Goal: Contribute content: Contribute content

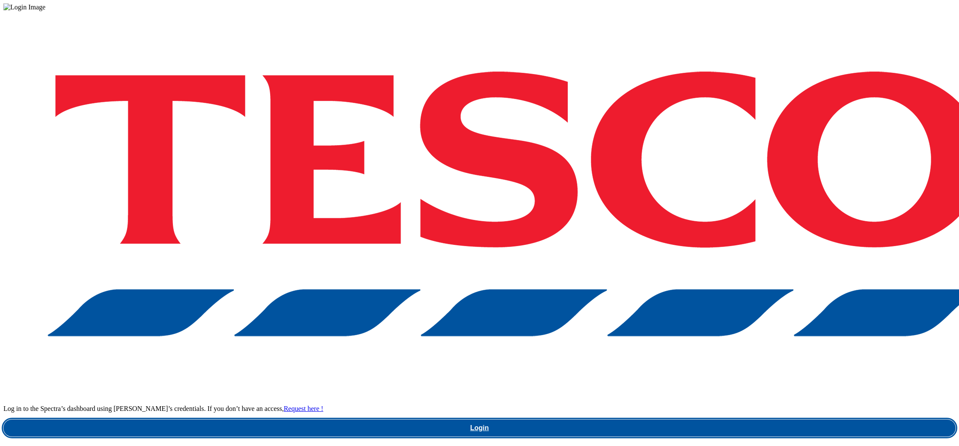
click at [736, 420] on link "Login" at bounding box center [479, 428] width 952 height 17
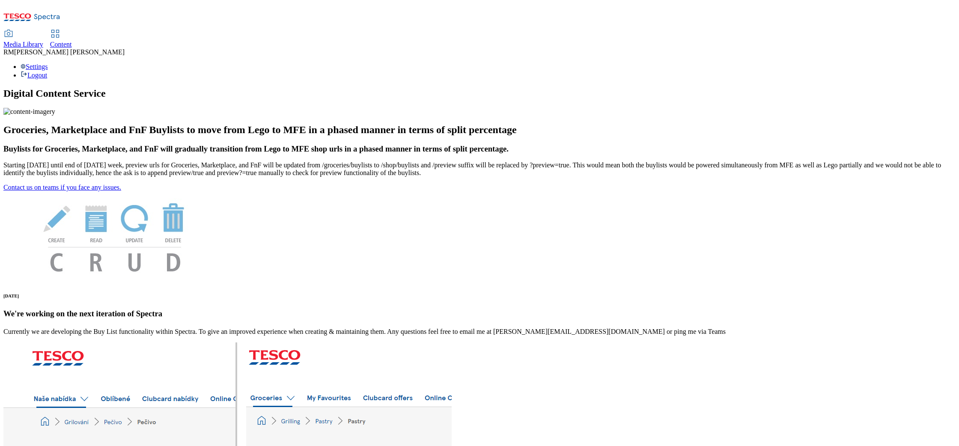
click at [43, 41] on span "Media Library" at bounding box center [23, 44] width 40 height 7
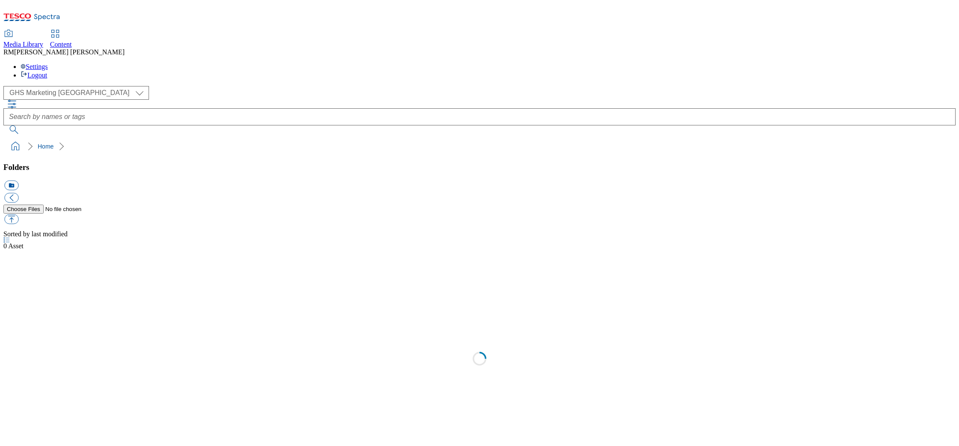
scroll to position [0, 0]
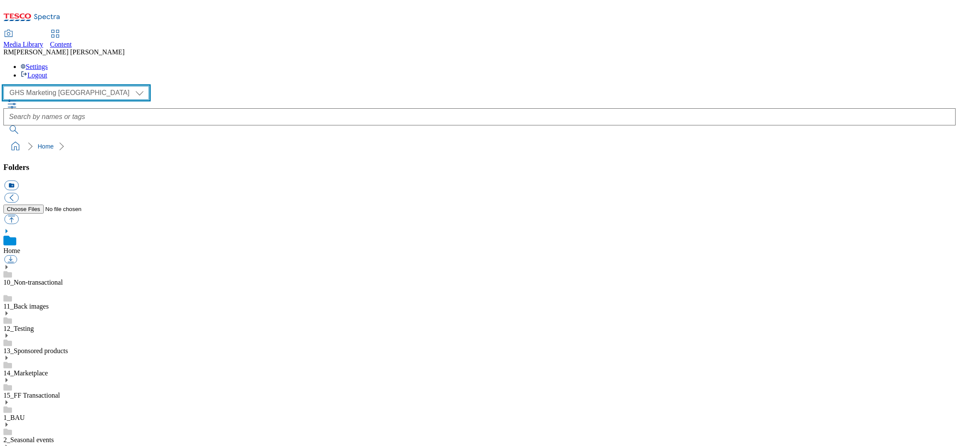
click at [78, 86] on select "GHS Marketing UK iGHS Marketing CE MCA CZ MCA HU MCA SK" at bounding box center [76, 93] width 146 height 14
select select "flare-ighs-ce-mktg"
click at [6, 86] on select "GHS Marketing UK iGHS Marketing CE MCA CZ MCA HU MCA SK" at bounding box center [76, 93] width 146 height 14
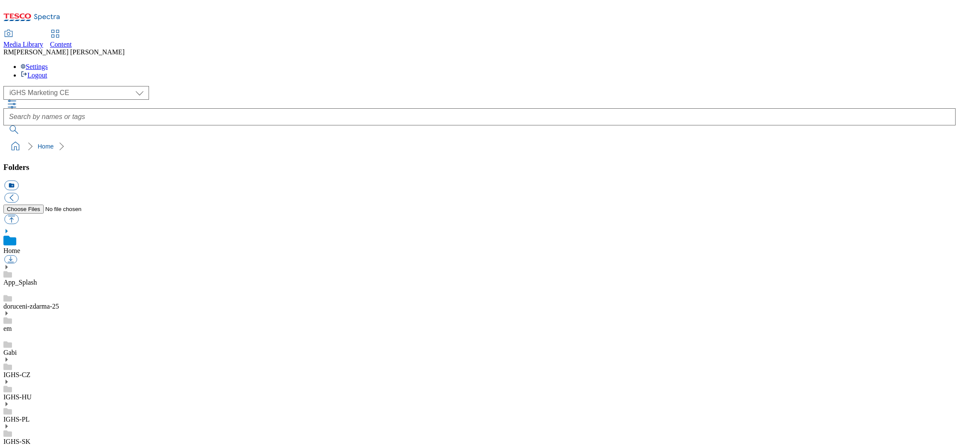
click at [9, 401] on icon at bounding box center [6, 404] width 6 height 6
click at [8, 370] on use at bounding box center [7, 372] width 2 height 4
click at [63, 370] on div "IGHS-HU" at bounding box center [479, 381] width 952 height 22
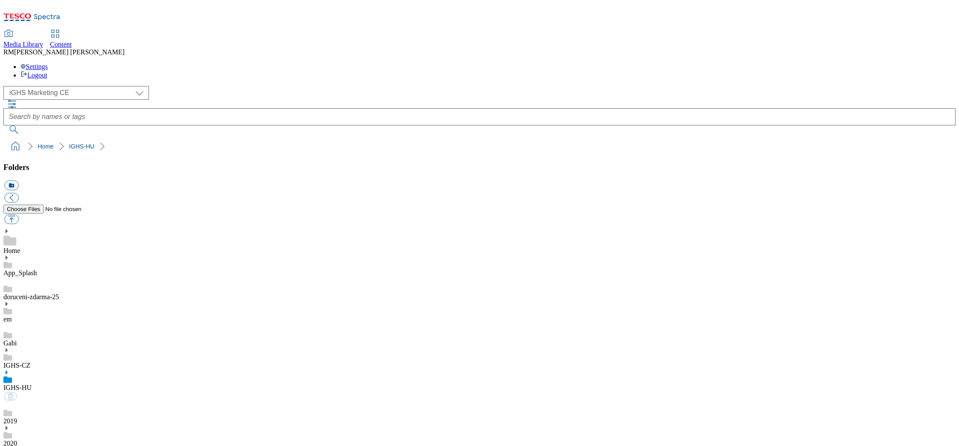
click at [18, 215] on button "button" at bounding box center [11, 220] width 14 height 10
type input "C:\fakepath\Autumn_SSD_banner_1_HU_2.jpg"
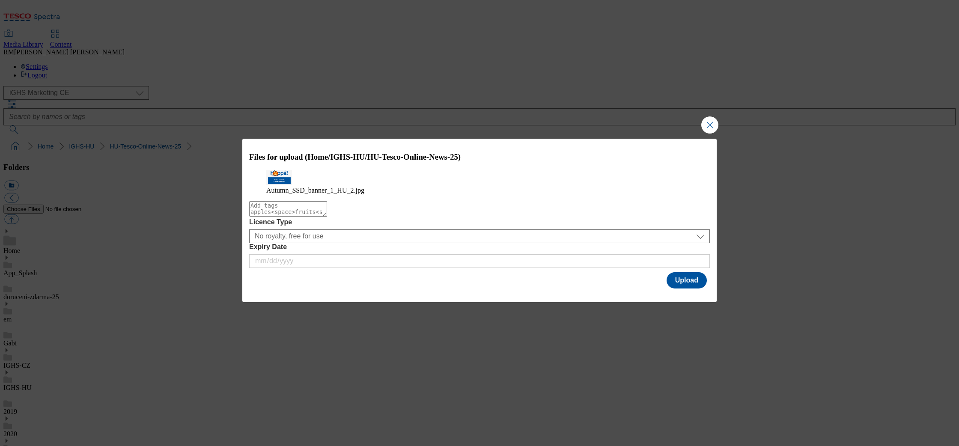
click at [327, 217] on textarea "Modal" at bounding box center [288, 208] width 78 height 15
type textarea "Autumn"
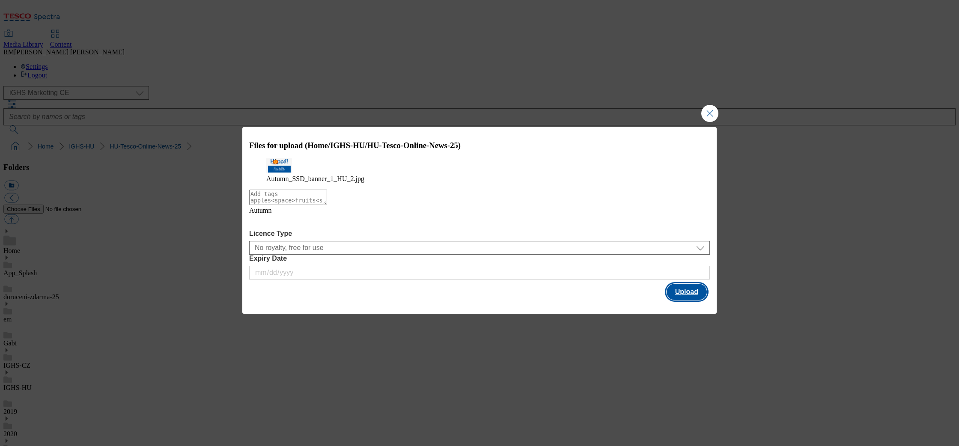
click at [682, 294] on button "Upload" at bounding box center [687, 292] width 40 height 16
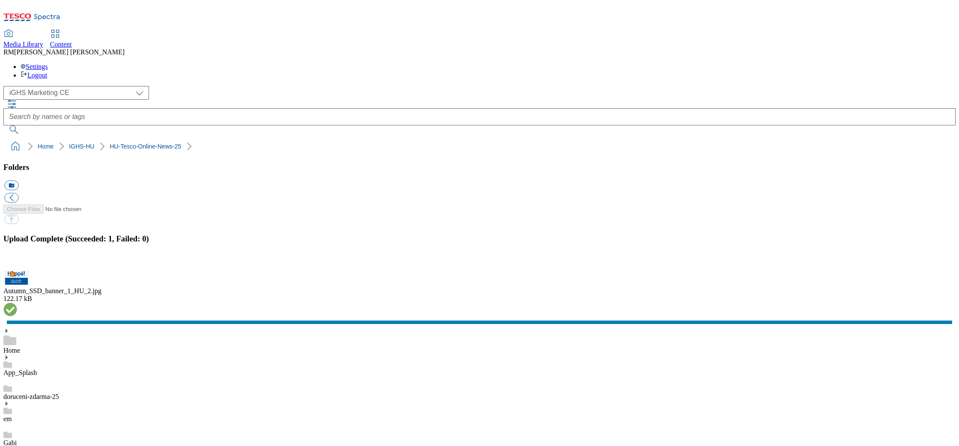
click at [17, 266] on button "button" at bounding box center [10, 266] width 13 height 8
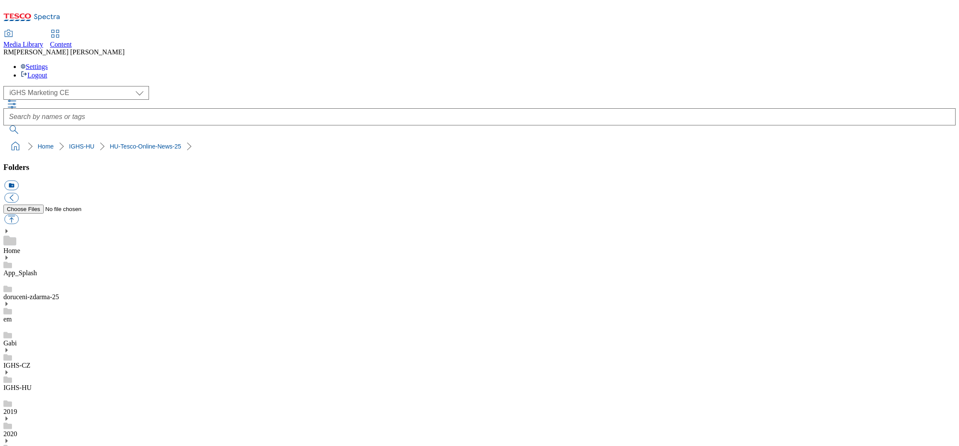
drag, startPoint x: 118, startPoint y: 306, endPoint x: 134, endPoint y: 310, distance: 16.7
click at [18, 215] on button "button" at bounding box center [11, 220] width 14 height 10
type input "C:\fakepath\Autumn_SSD_banner_7_EN_1.jpg"
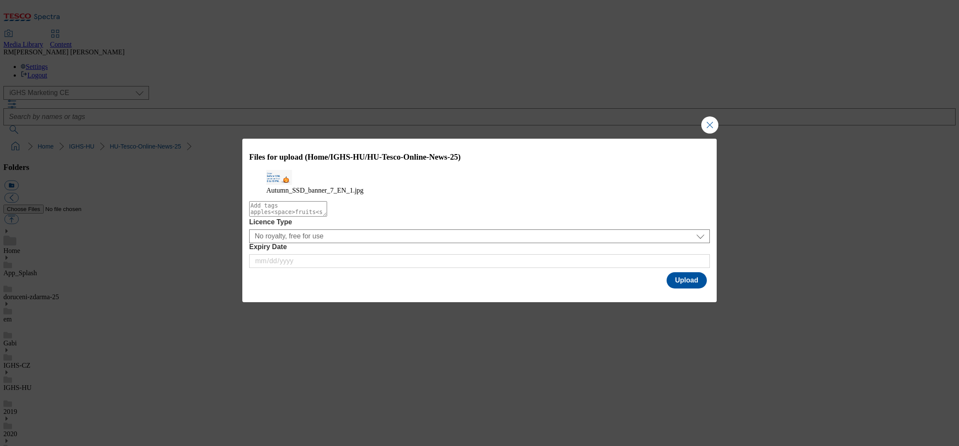
click at [327, 215] on textarea "Modal" at bounding box center [288, 208] width 78 height 15
type textarea "Autumn"
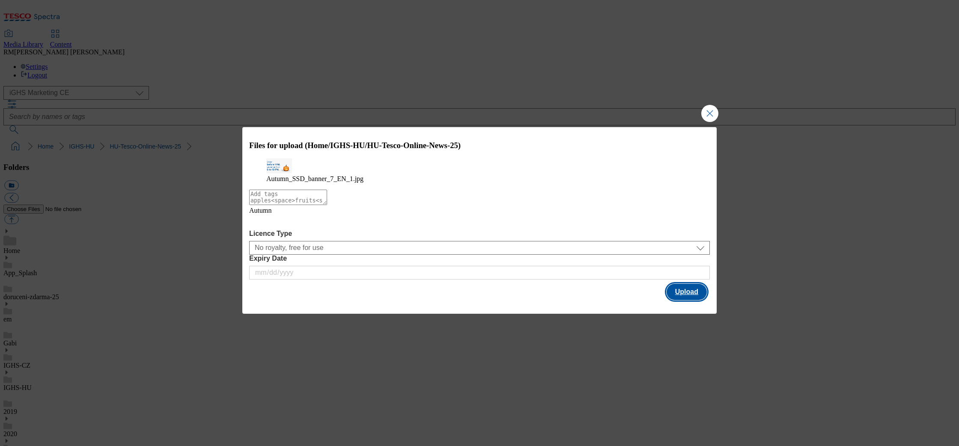
click at [681, 293] on button "Upload" at bounding box center [687, 292] width 40 height 16
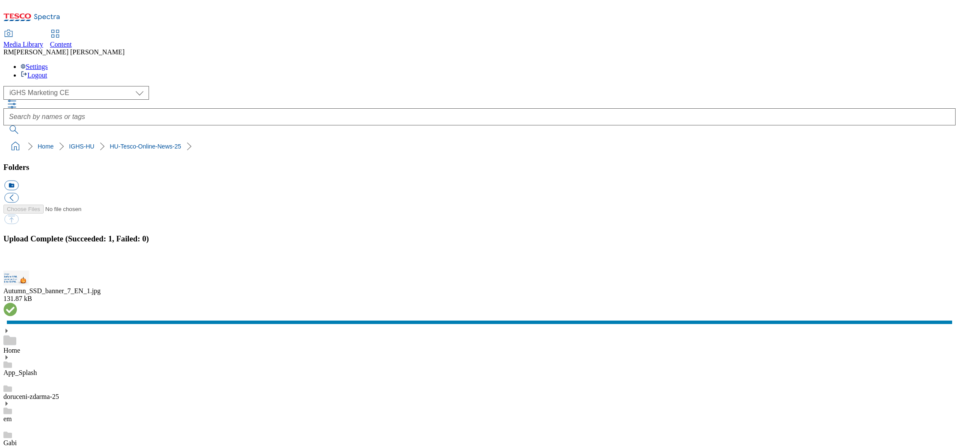
click at [17, 266] on button "button" at bounding box center [10, 266] width 13 height 8
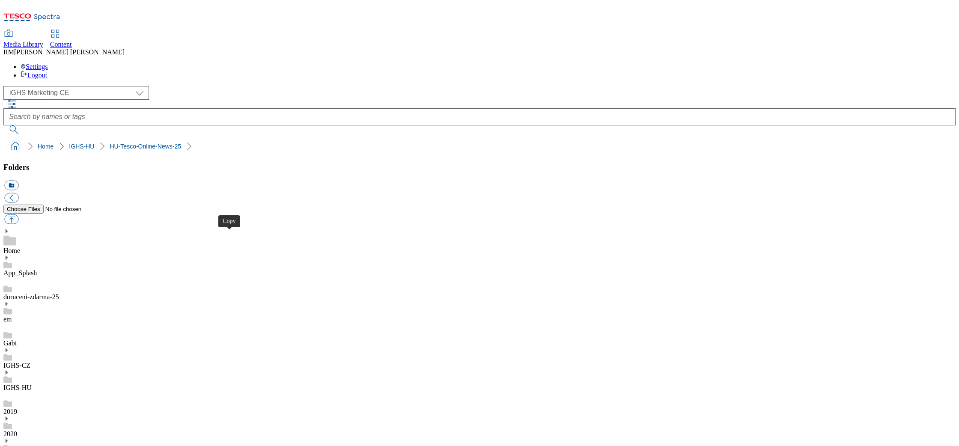
click at [18, 215] on button "button" at bounding box center [11, 220] width 14 height 10
type input "C:\fakepath\Autumn_SSD_banner_5_EN_1.jpg"
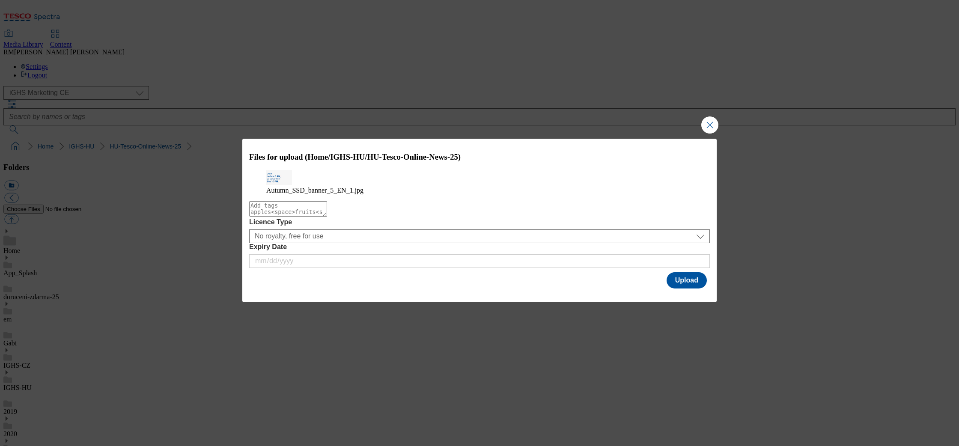
click at [327, 217] on textarea "Modal" at bounding box center [288, 208] width 78 height 15
type textarea "Autumn"
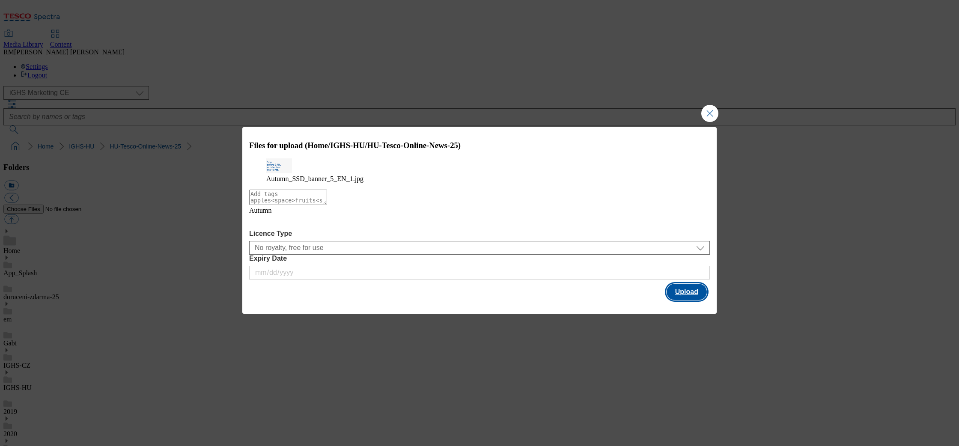
click at [700, 295] on button "Upload" at bounding box center [687, 292] width 40 height 16
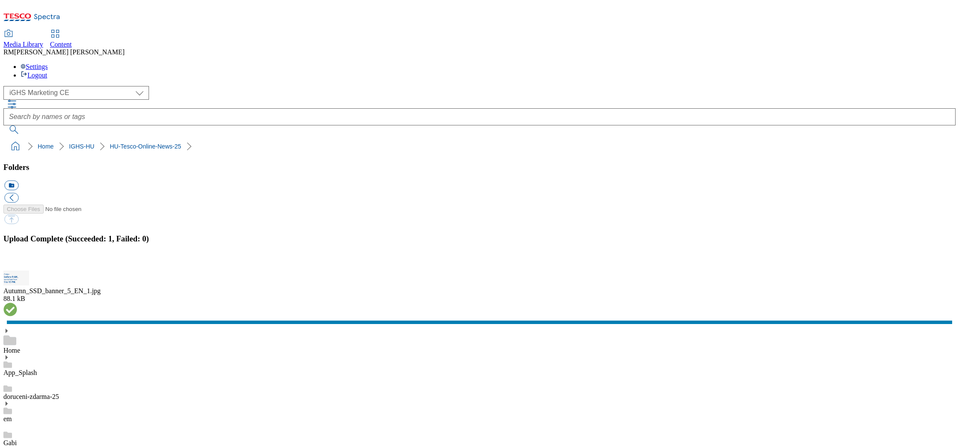
click at [17, 263] on button "button" at bounding box center [10, 266] width 13 height 8
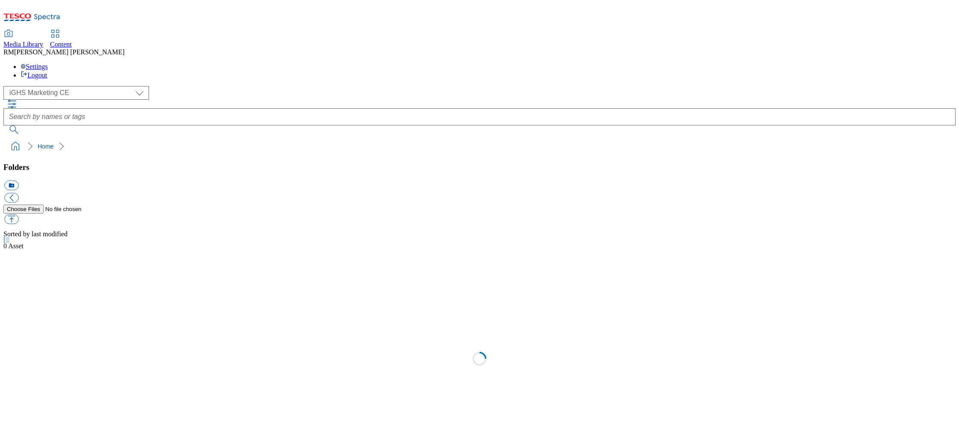
select select "flare-ighs-ce-mktg"
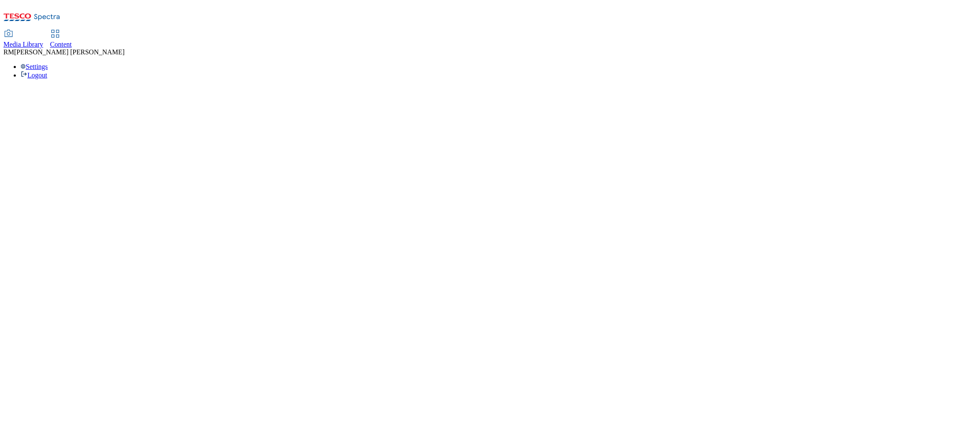
select select "flare-ighs-ce-mktg"
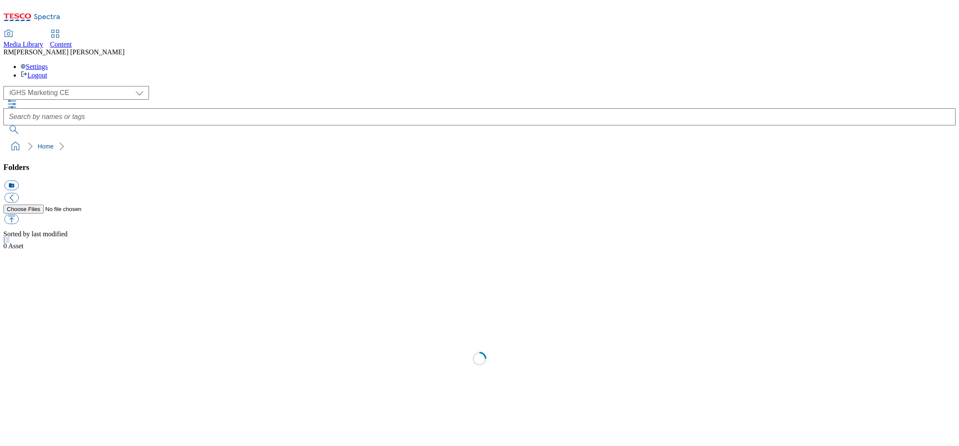
select select "flare-ighs-ce-mktg"
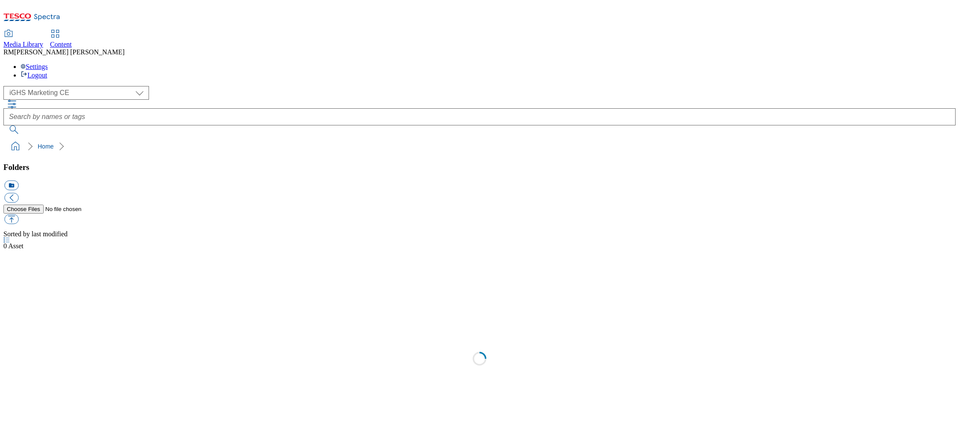
select select "flare-ighs-ce-mktg"
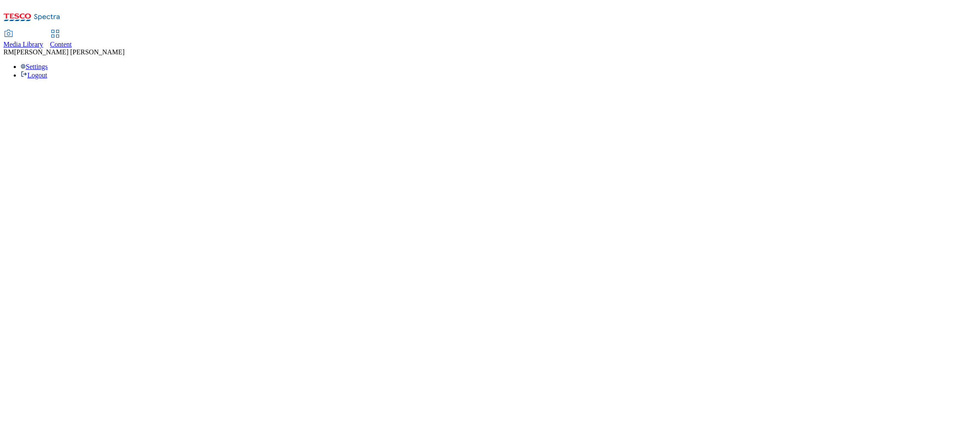
select select "flare-ighs-ce-mktg"
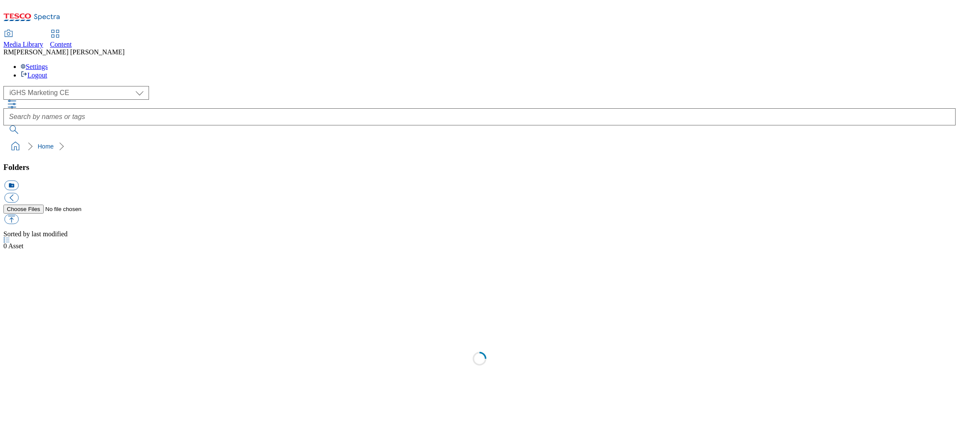
select select "flare-ighs-ce-mktg"
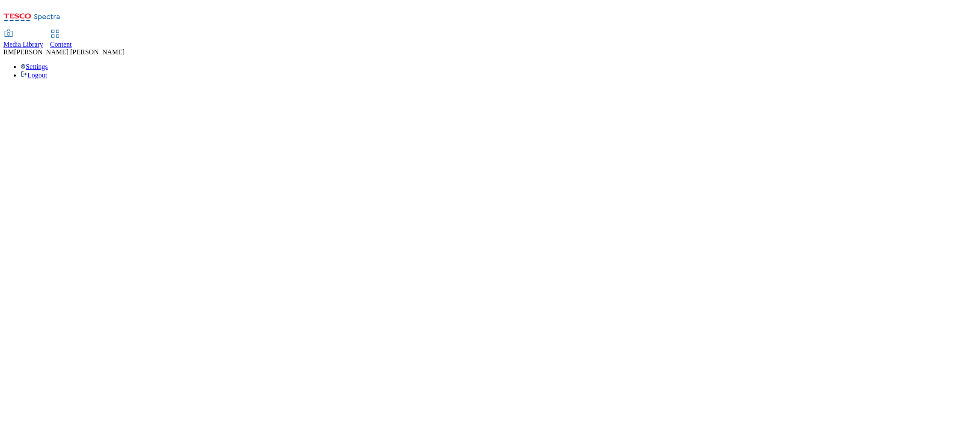
select select "flare-ighs-ce-mktg"
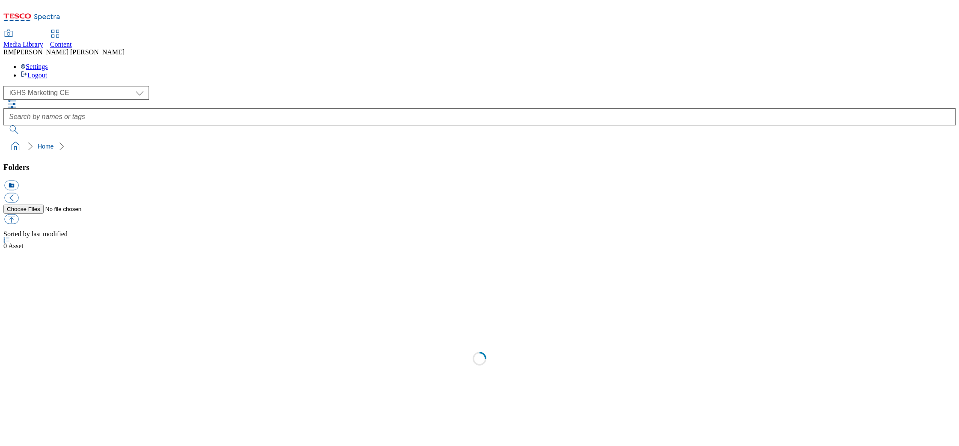
select select "flare-ighs-ce-mktg"
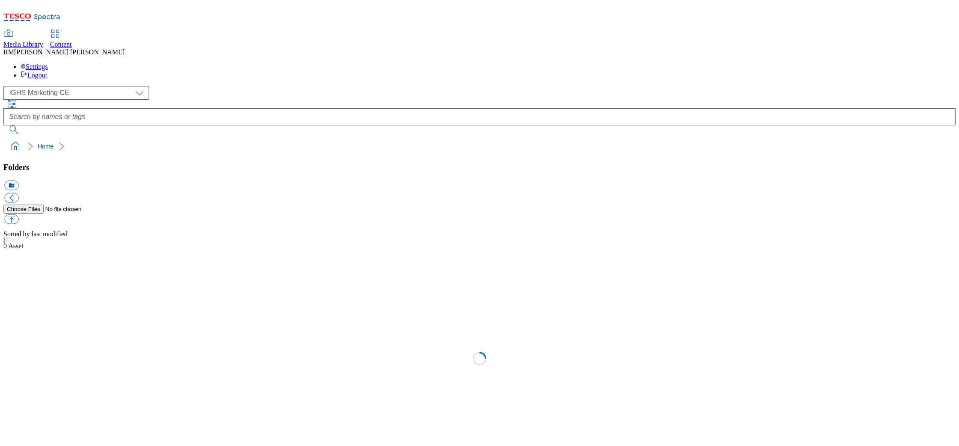
select select "flare-ighs-ce-mktg"
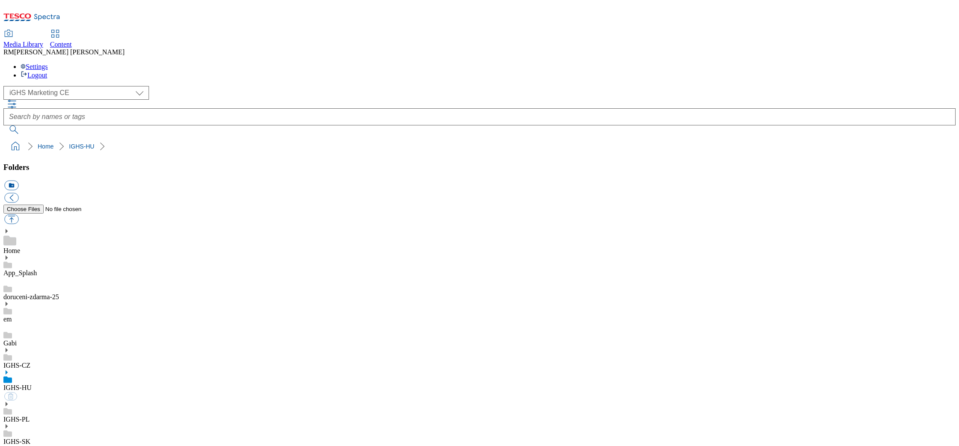
click at [924, 138] on ol "Home IGHS-HU" at bounding box center [482, 146] width 947 height 16
select select "flare-ighs-ce-mktg"
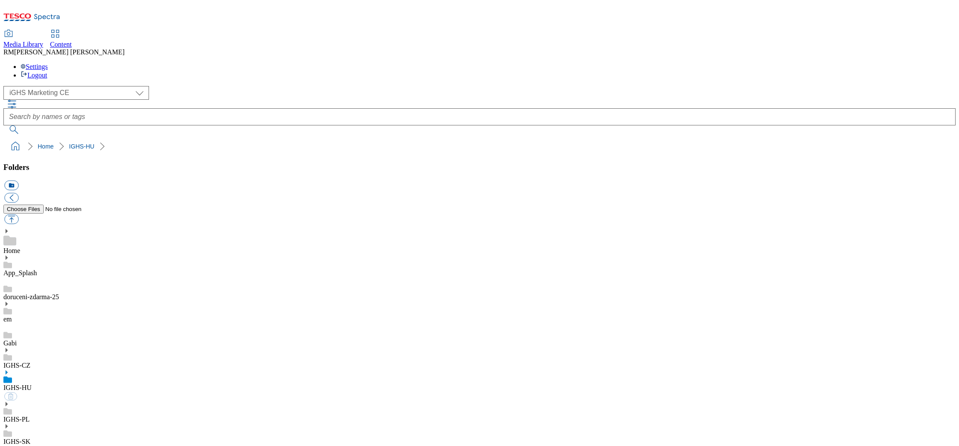
select select "flare-ighs-ce-mktg"
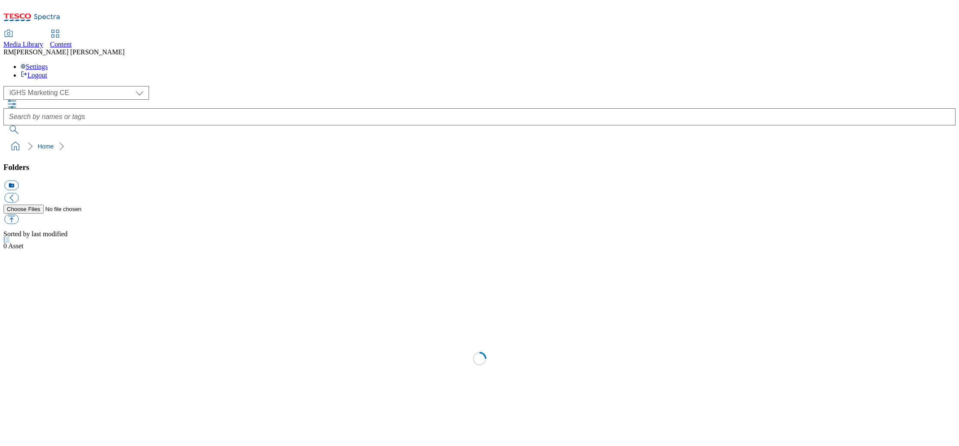
select select "flare-ighs-ce-mktg"
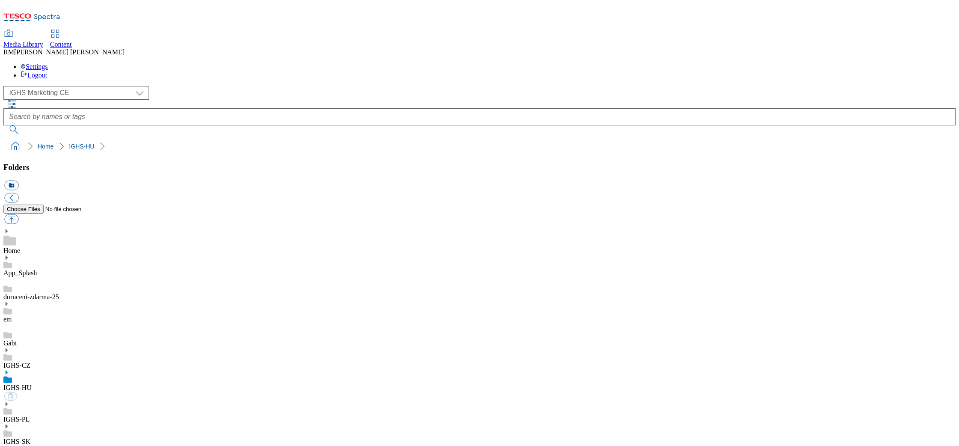
select select "flare-ighs-ce-mktg"
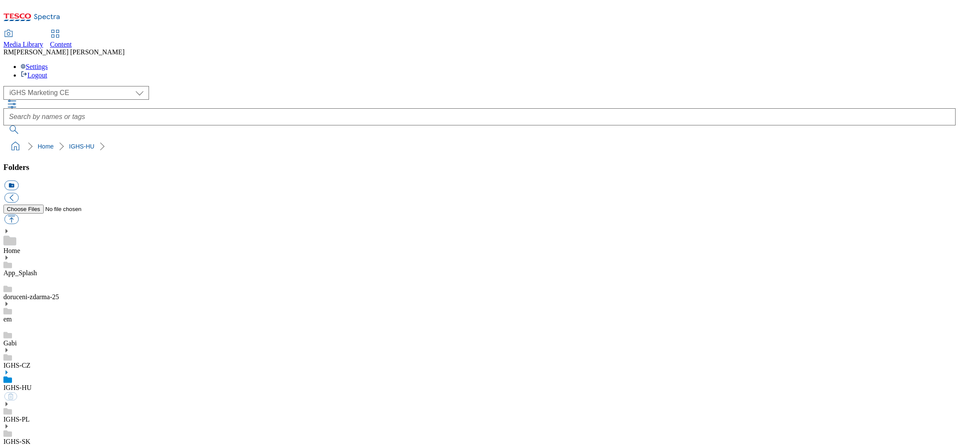
select select "flare-ighs-ce-mktg"
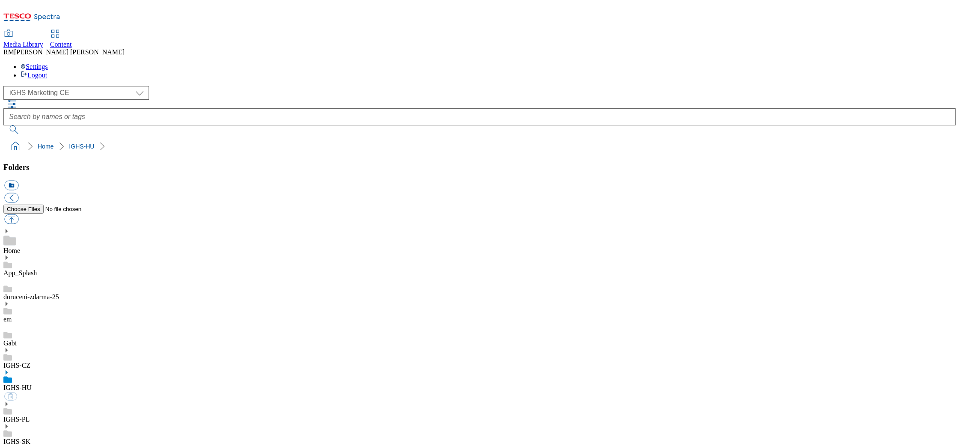
select select "flare-ighs-ce-mktg"
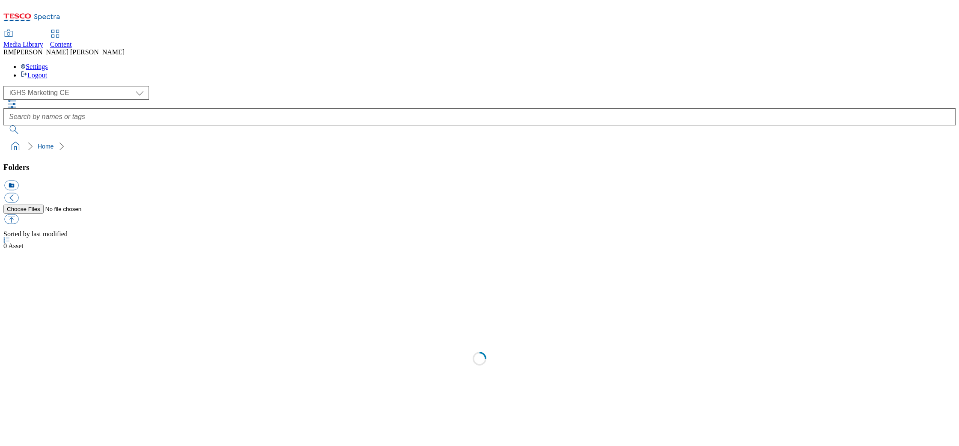
select select "flare-ighs-ce-mktg"
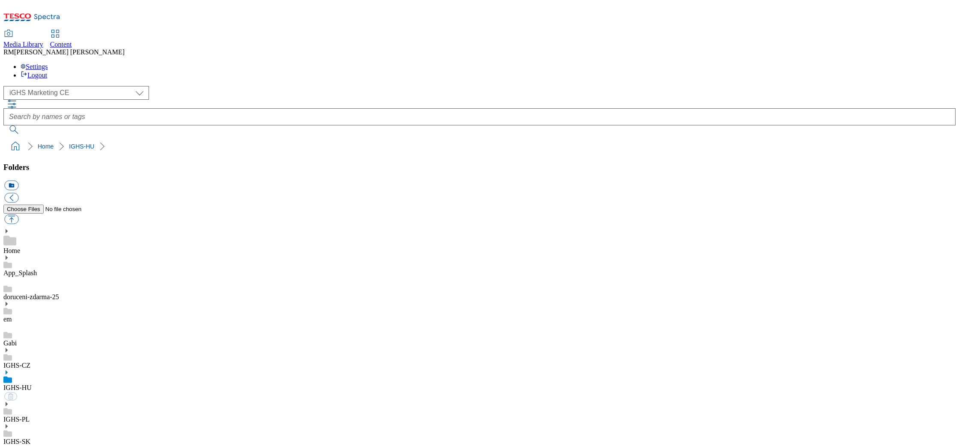
select select "flare-ighs-ce-mktg"
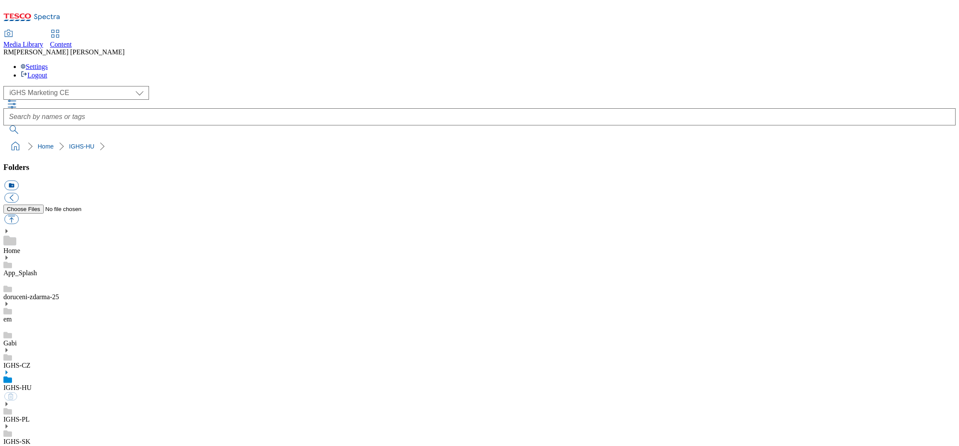
select select "flare-ighs-ce-mktg"
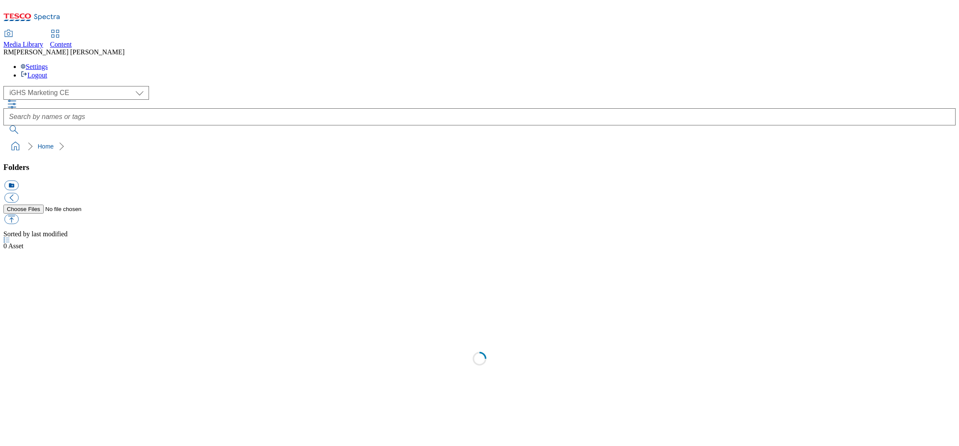
select select "flare-ighs-ce-mktg"
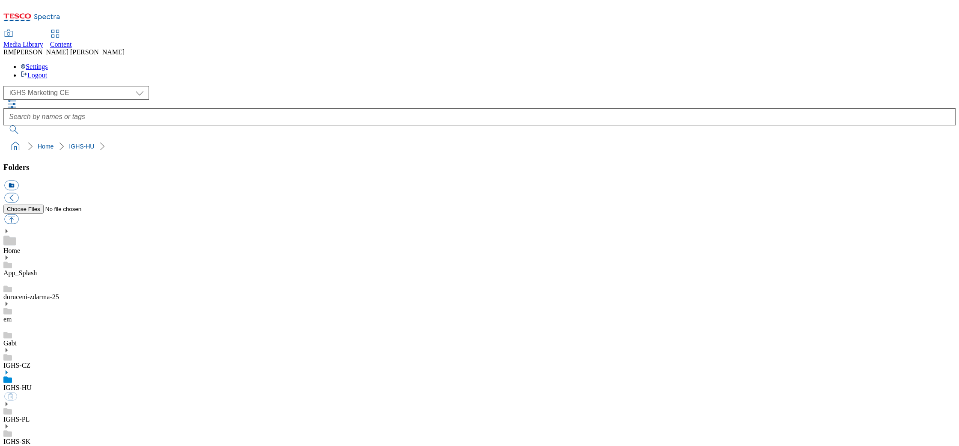
select select "flare-ighs-ce-mktg"
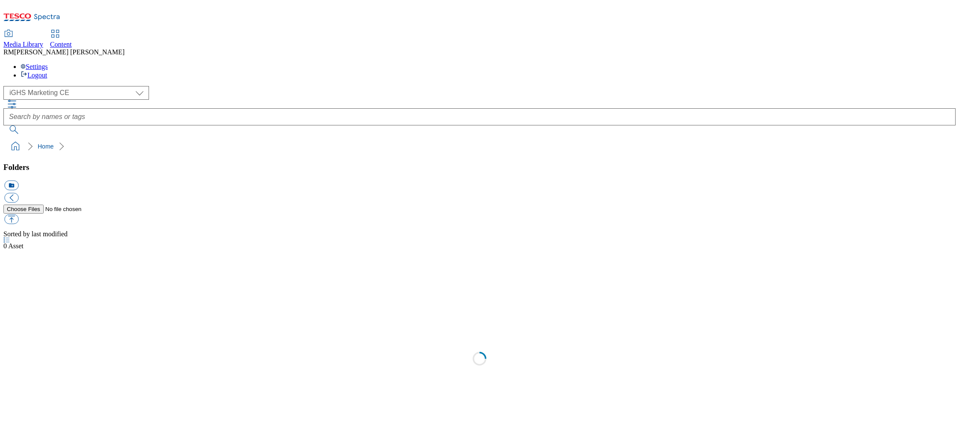
select select "flare-ighs-ce-mktg"
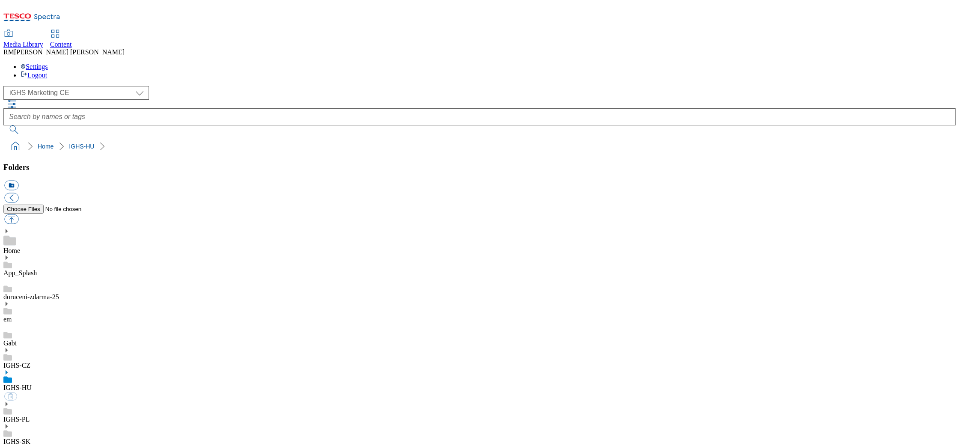
select select "flare-ighs-ce-mktg"
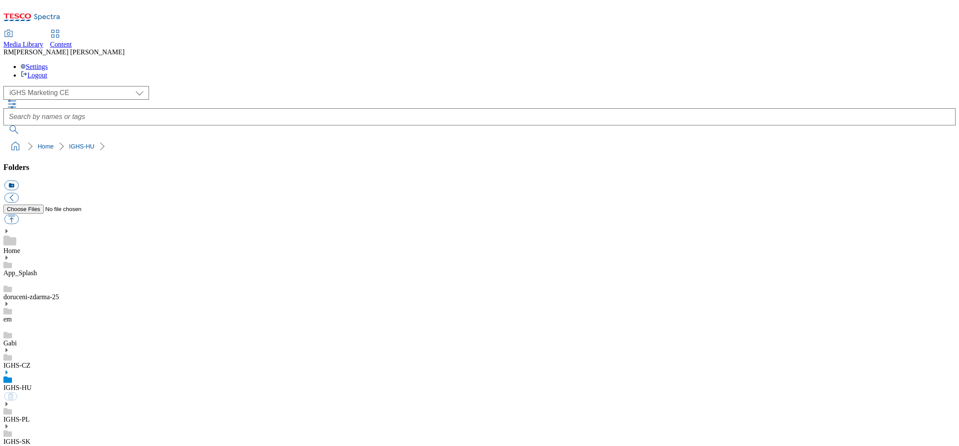
select select "flare-ighs-ce-mktg"
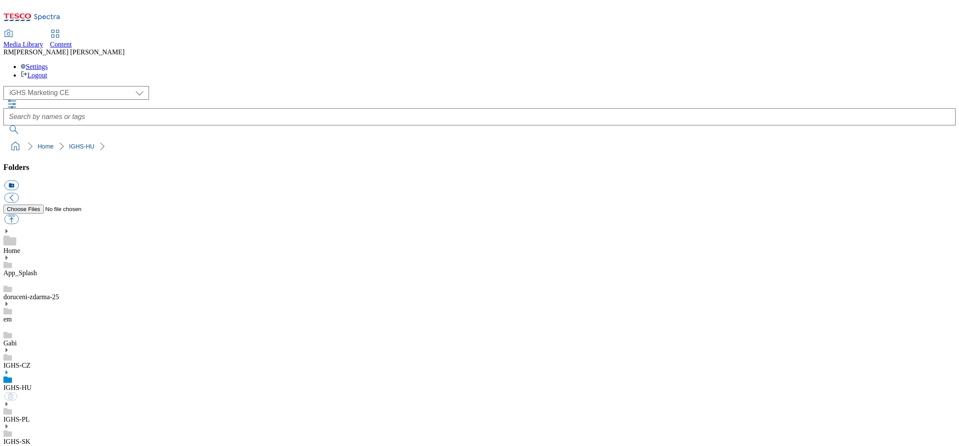
select select "flare-ighs-ce-mktg"
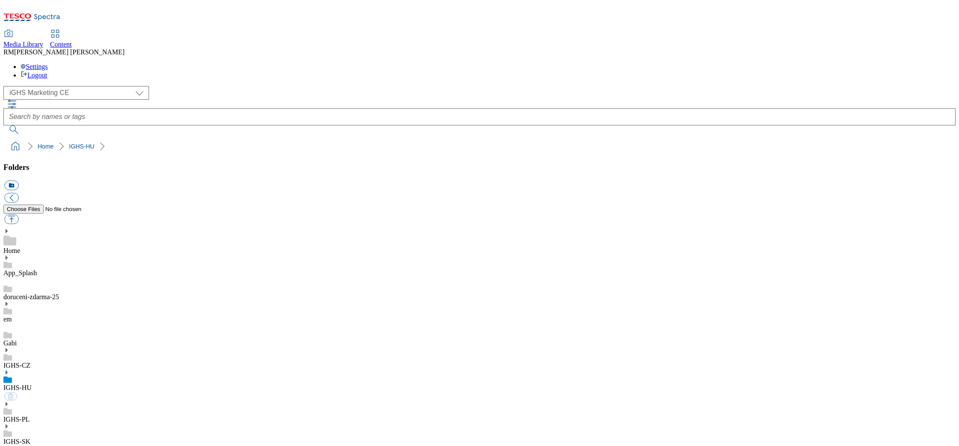
select select "flare-ighs-ce-mktg"
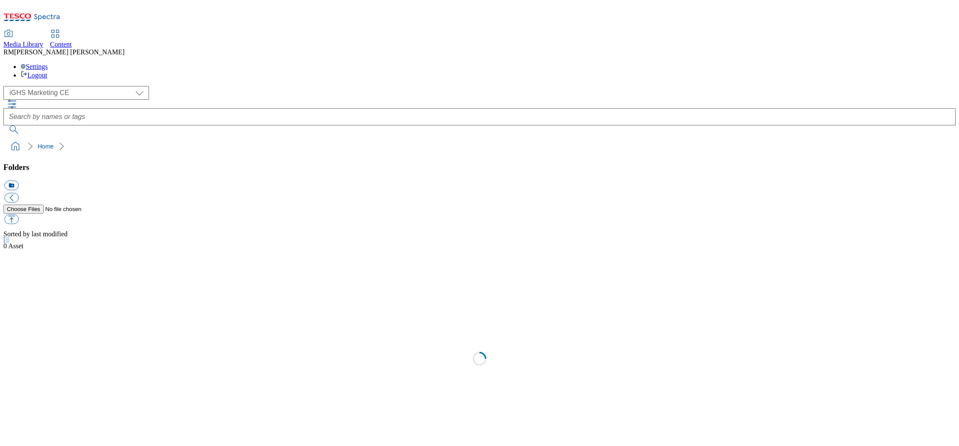
select select "flare-ighs-ce-mktg"
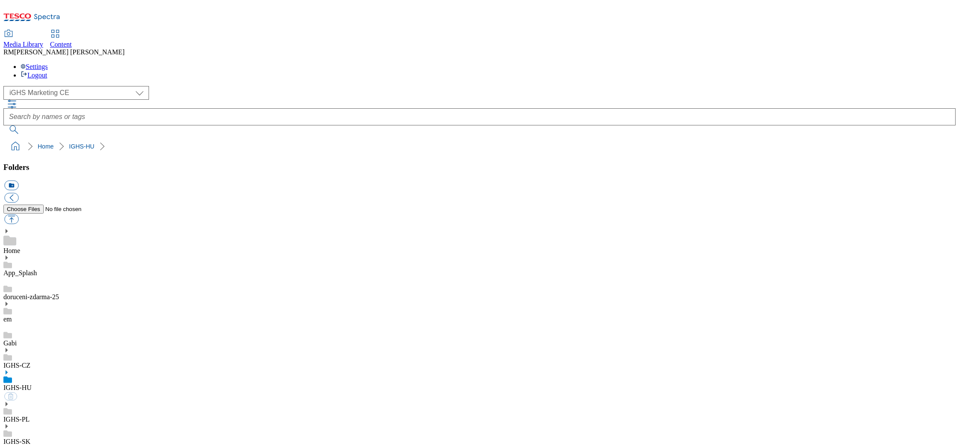
select select "flare-ighs-ce-mktg"
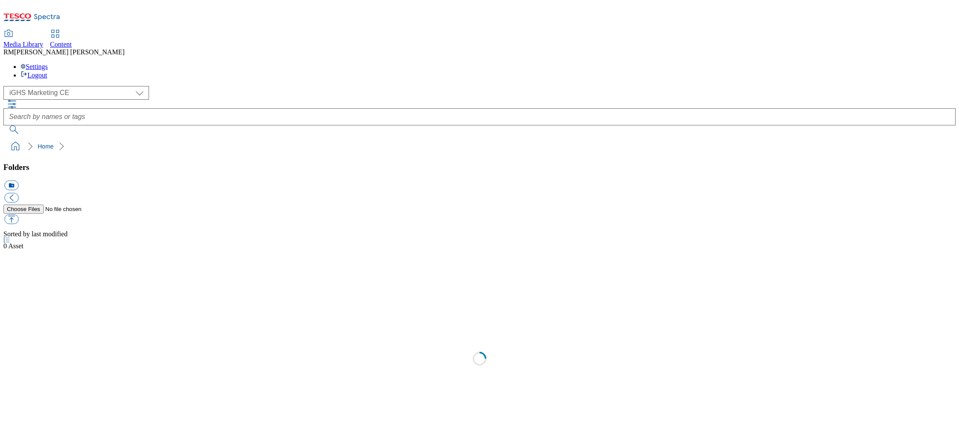
select select "flare-ighs-ce-mktg"
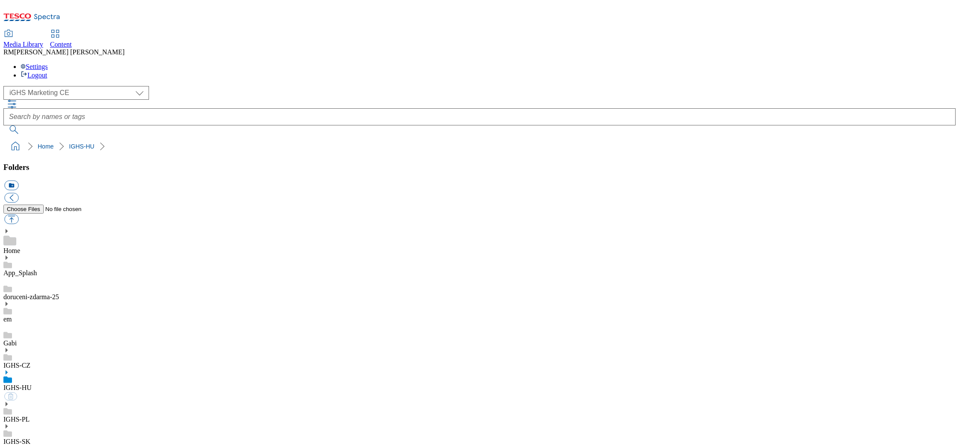
select select "flare-ighs-ce-mktg"
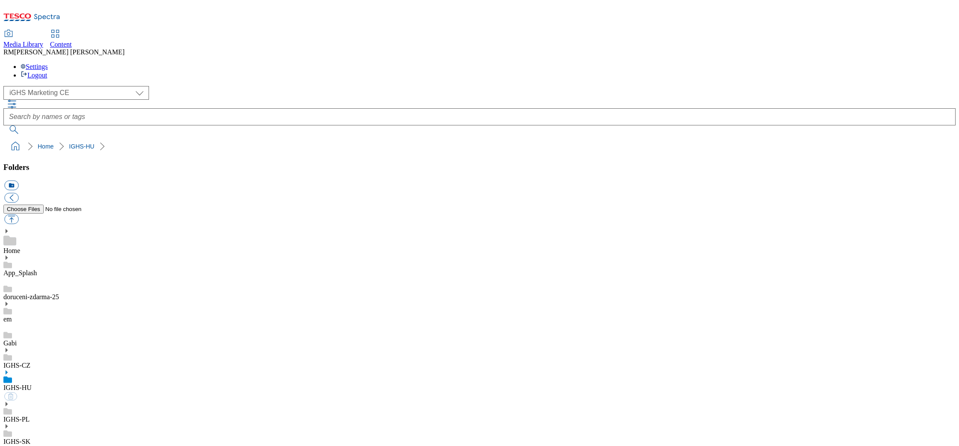
select select "flare-ighs-ce-mktg"
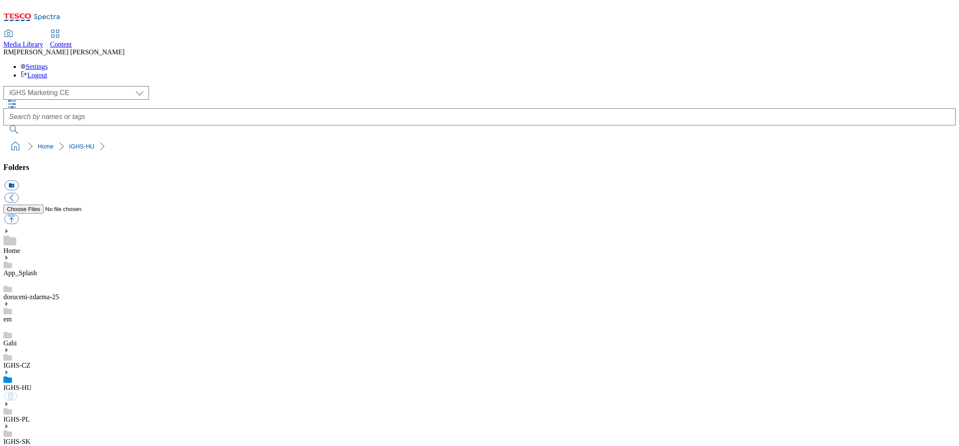
select select "flare-ighs-ce-mktg"
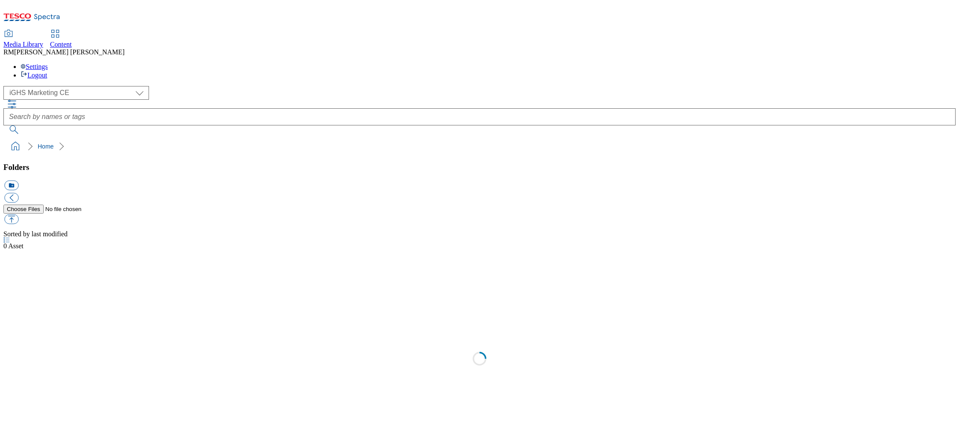
select select "flare-ighs-ce-mktg"
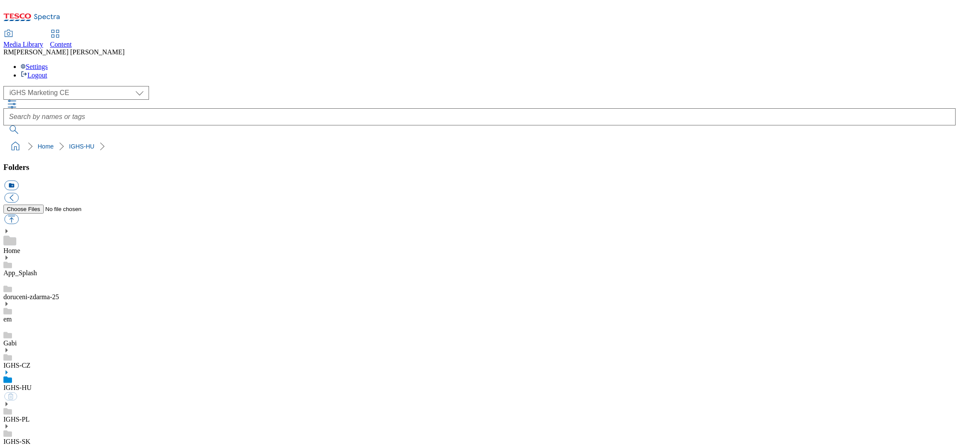
select select "flare-ighs-ce-mktg"
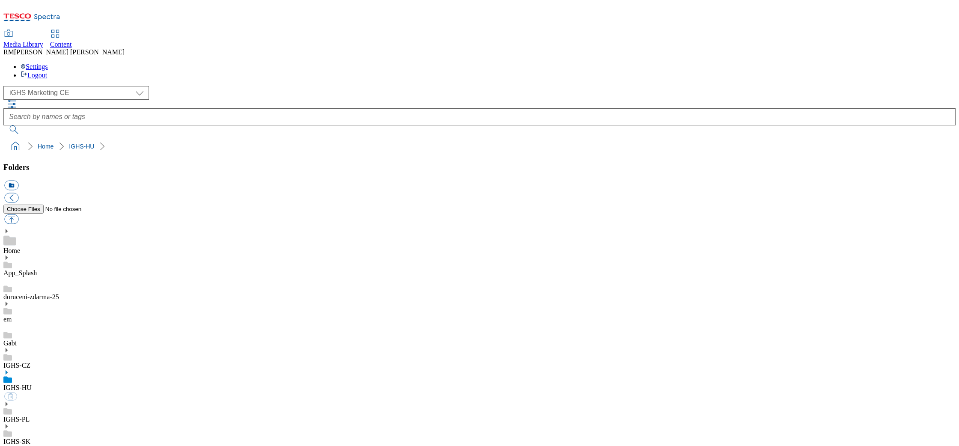
select select "flare-ighs-ce-mktg"
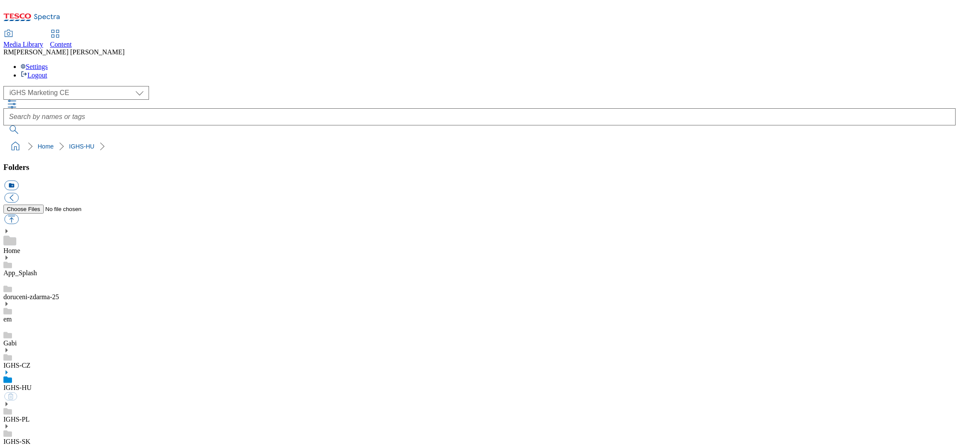
select select "flare-ighs-ce-mktg"
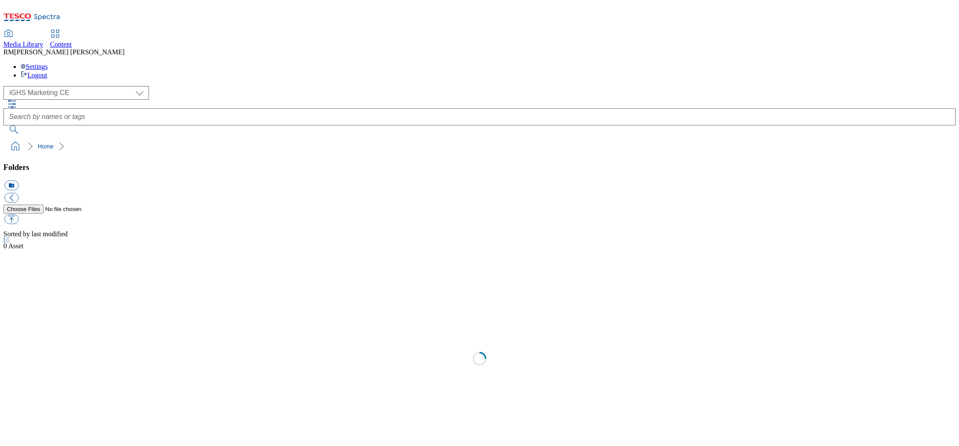
select select "flare-ighs-ce-mktg"
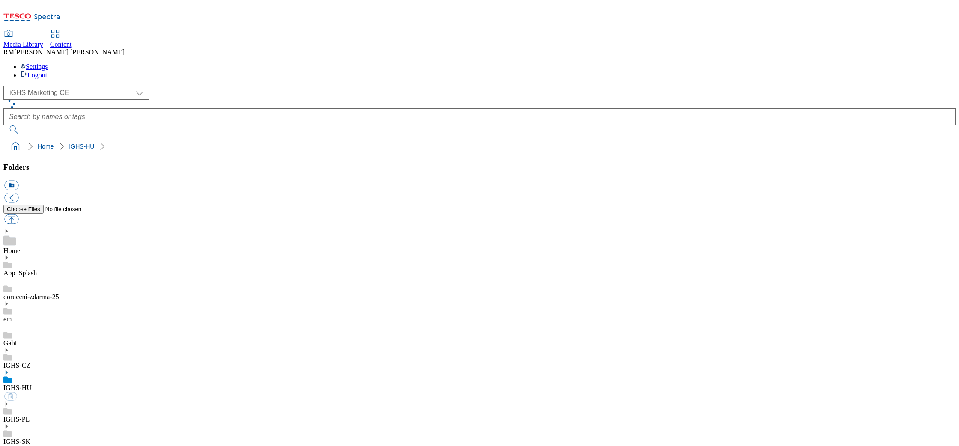
select select "flare-ighs-ce-mktg"
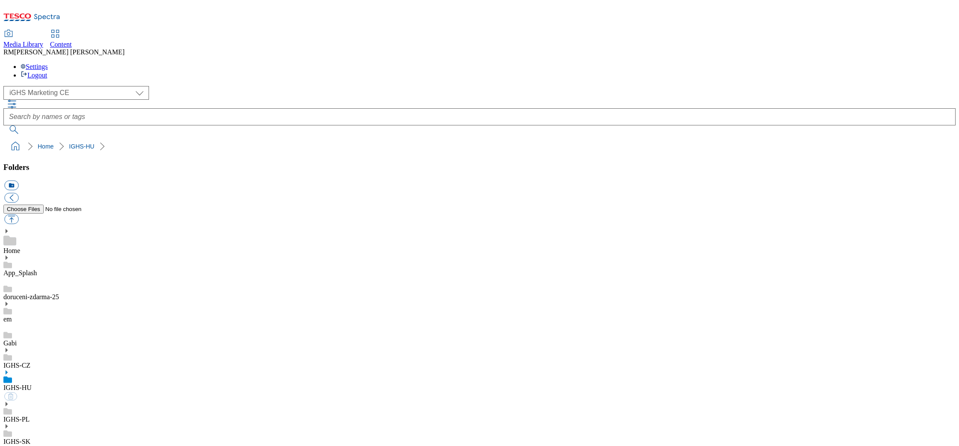
select select "flare-ighs-ce-mktg"
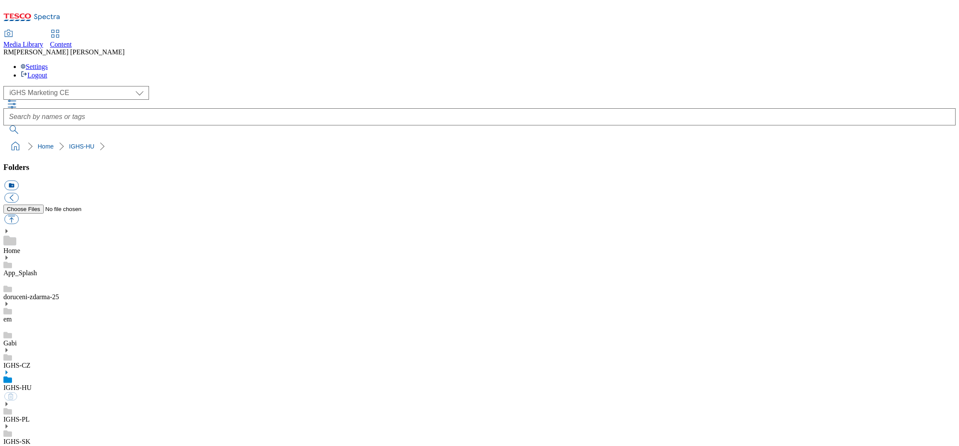
select select "flare-ighs-ce-mktg"
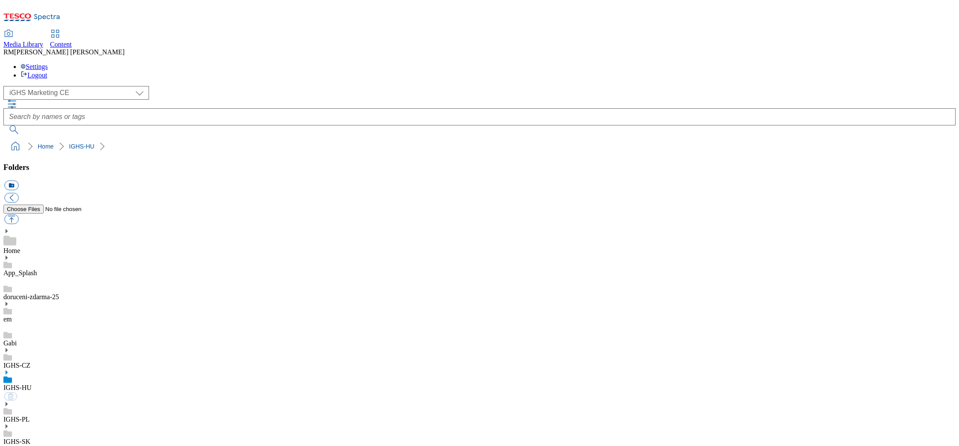
select select "flare-ighs-ce-mktg"
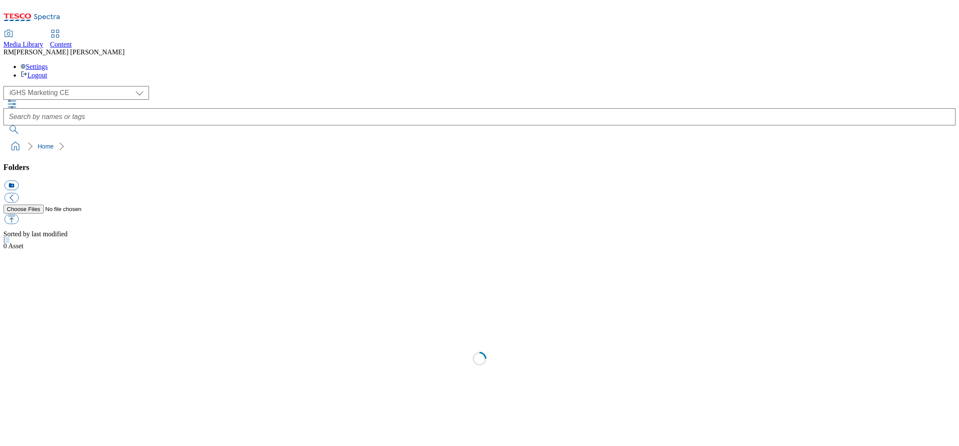
select select "flare-ighs-ce-mktg"
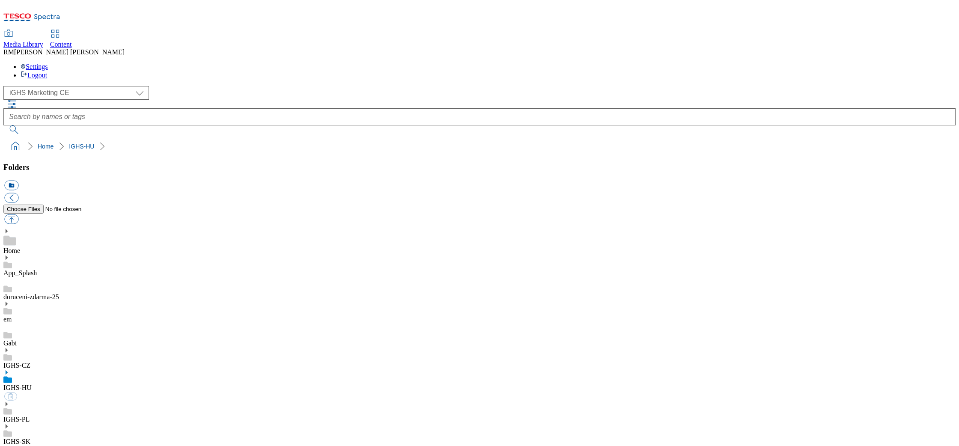
select select "flare-ighs-ce-mktg"
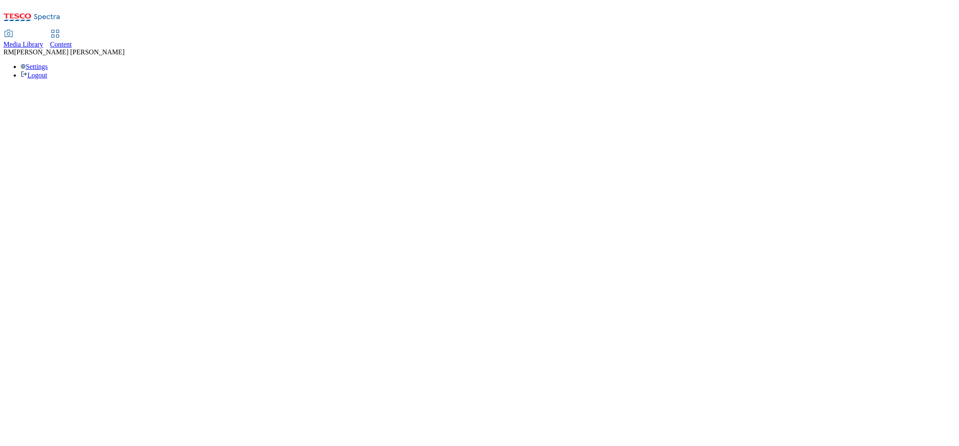
select select "flare-ighs-ce-mktg"
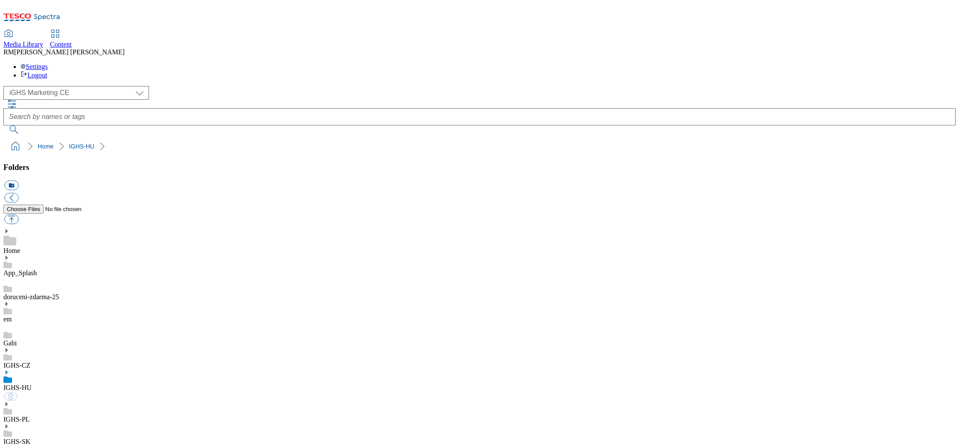
click at [9, 370] on icon at bounding box center [6, 373] width 6 height 6
click at [18, 215] on button "button" at bounding box center [11, 220] width 14 height 10
type input "C:\fakepath\Autumn_SSD_banner_7_HU_1.jpg"
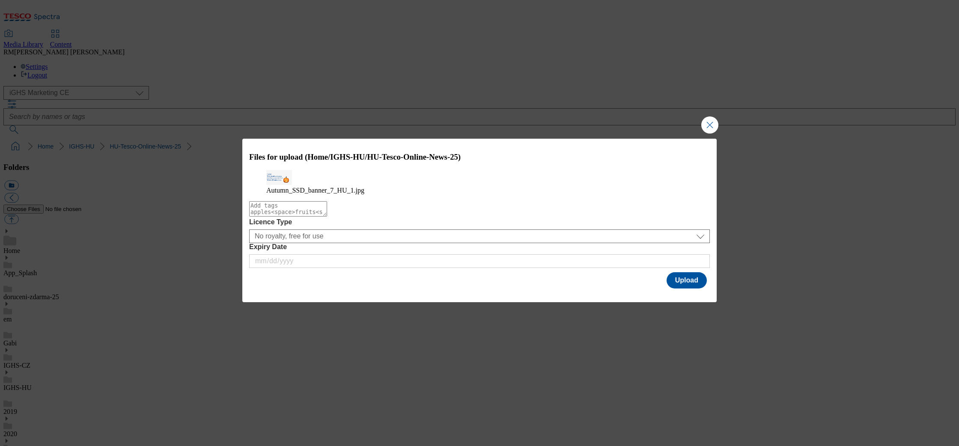
click at [327, 217] on textarea "Modal" at bounding box center [288, 208] width 78 height 15
type textarea "Autumn"
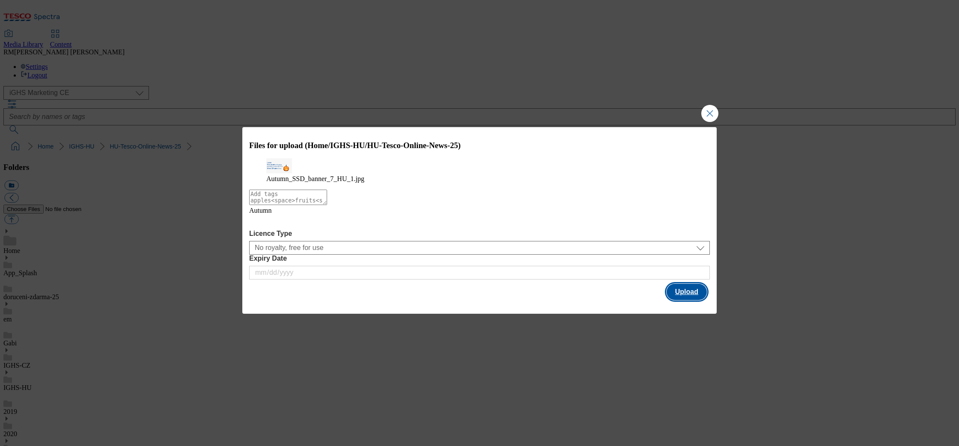
click at [696, 298] on button "Upload" at bounding box center [687, 292] width 40 height 16
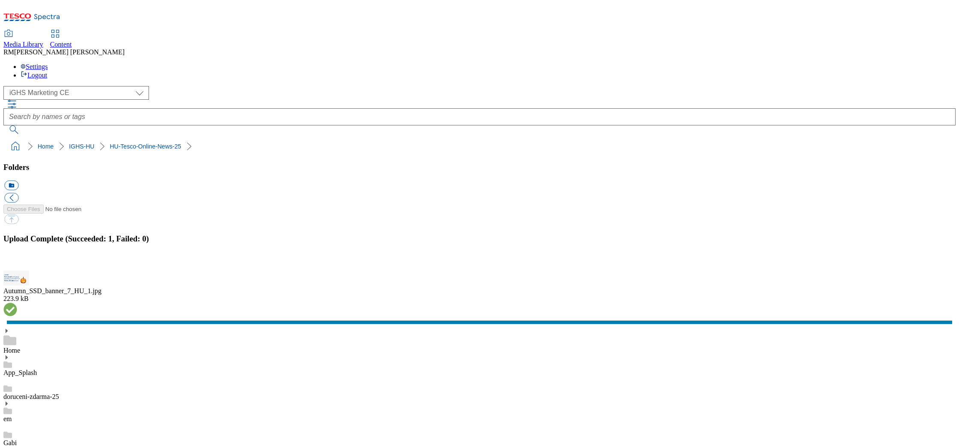
click at [17, 266] on button "button" at bounding box center [10, 266] width 13 height 8
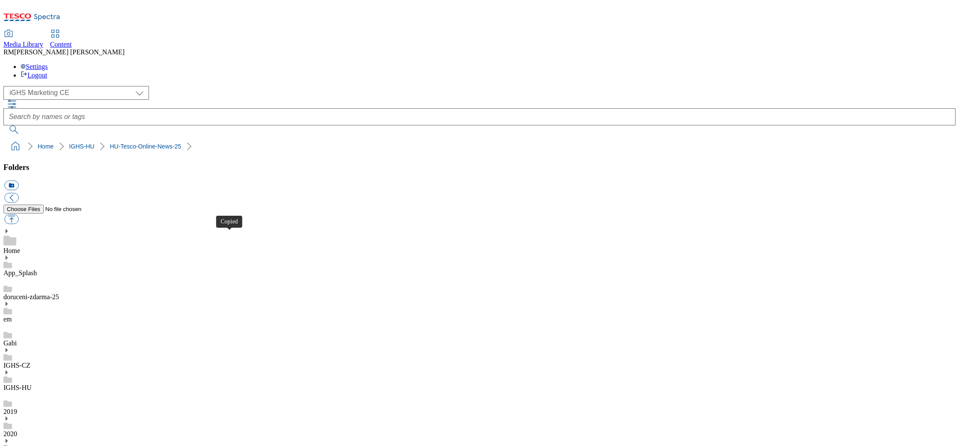
click at [18, 215] on button "button" at bounding box center [11, 220] width 14 height 10
type input "C:\fakepath\Autumn_SSD_banner_7_HU_2.jpg"
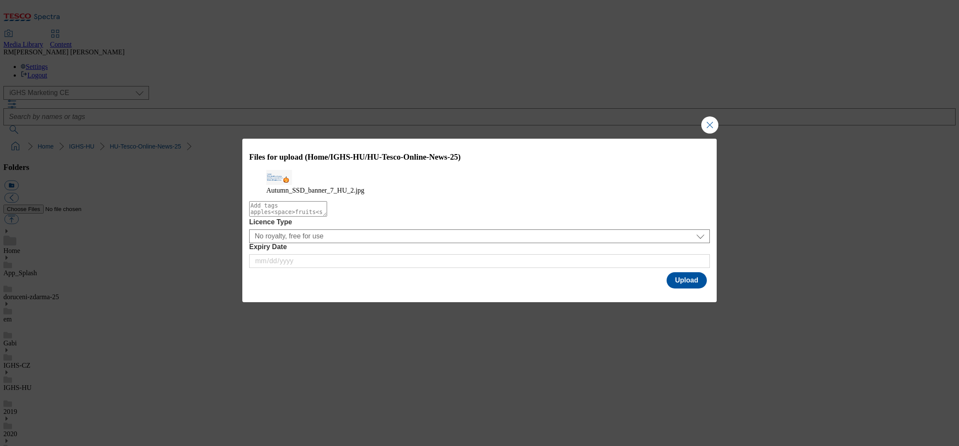
click at [327, 217] on textarea "Modal" at bounding box center [288, 208] width 78 height 15
type textarea "Autumn"
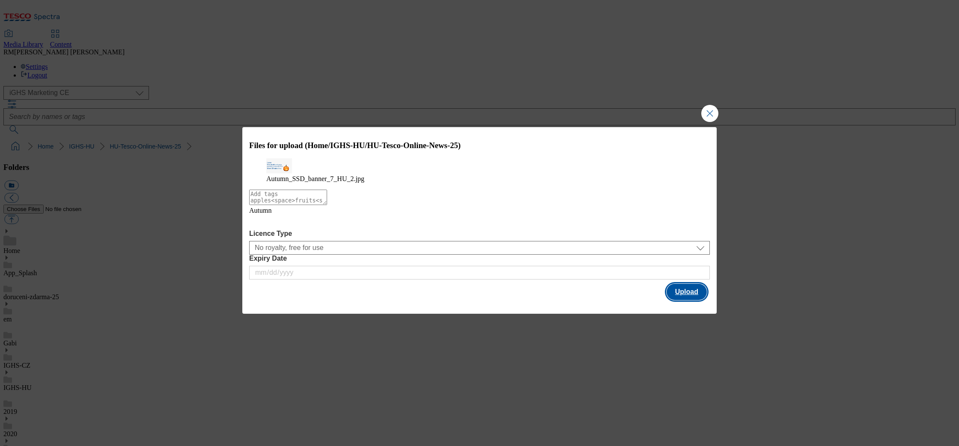
click at [672, 300] on button "Upload" at bounding box center [687, 292] width 40 height 16
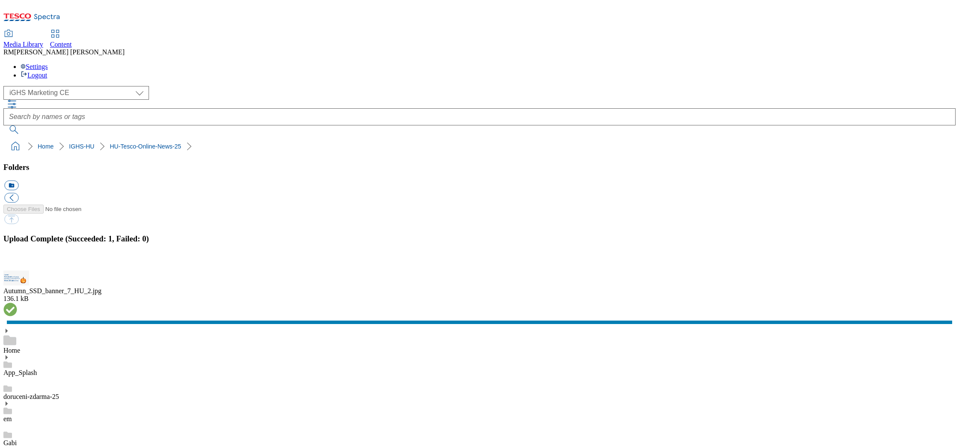
click at [17, 263] on button "button" at bounding box center [10, 266] width 13 height 8
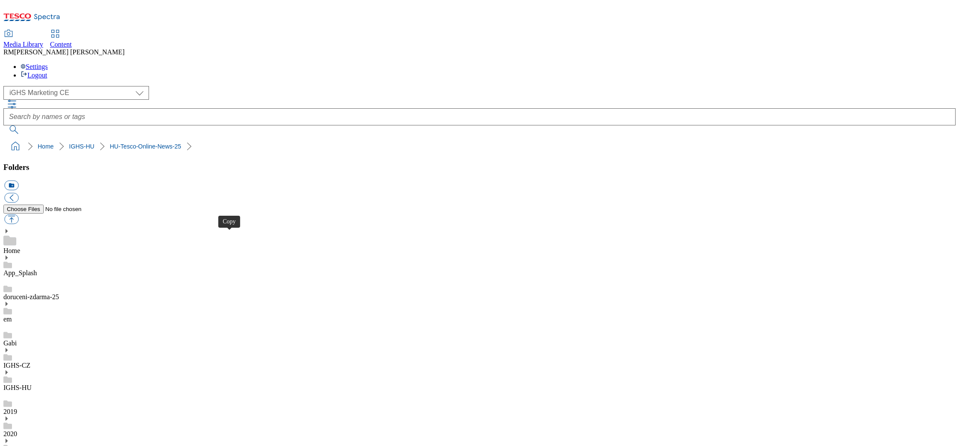
click at [18, 215] on button "button" at bounding box center [11, 220] width 14 height 10
type input "C:\fakepath\Autumn_SSD_banner_7_HU_3.jpg"
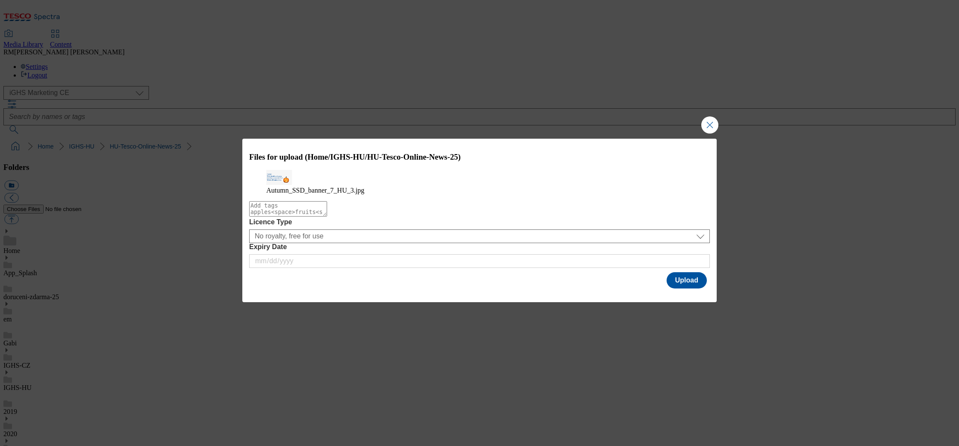
click at [327, 217] on textarea "Modal" at bounding box center [288, 208] width 78 height 15
type textarea "Autumn"
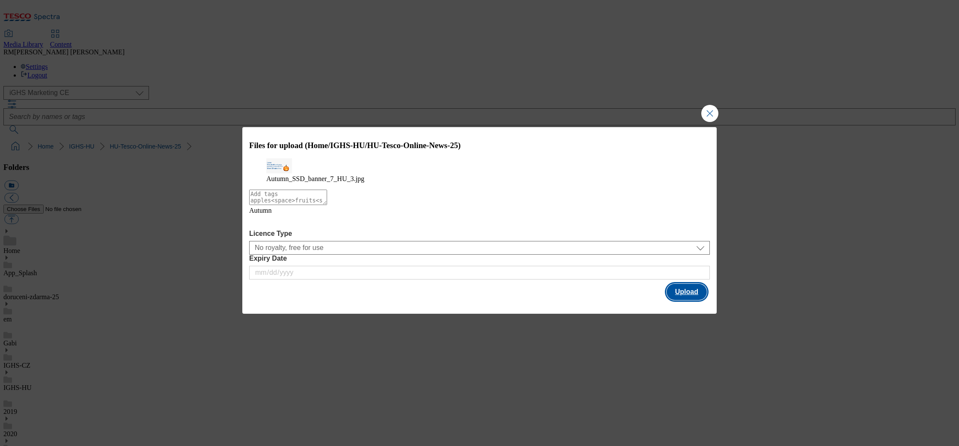
click at [679, 300] on button "Upload" at bounding box center [687, 292] width 40 height 16
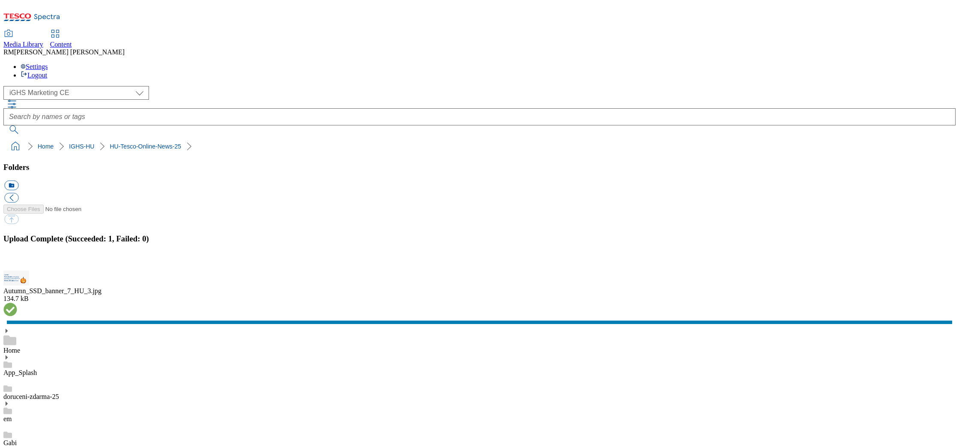
click at [17, 262] on button "button" at bounding box center [10, 266] width 13 height 8
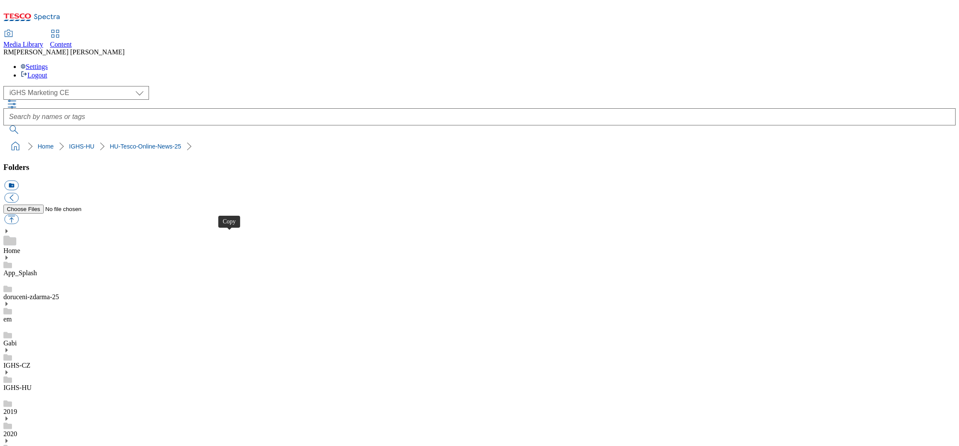
click at [18, 215] on button "button" at bounding box center [11, 220] width 14 height 10
type input "C:\fakepath\Autumn_SSD_banner_5_EN_2.jpg"
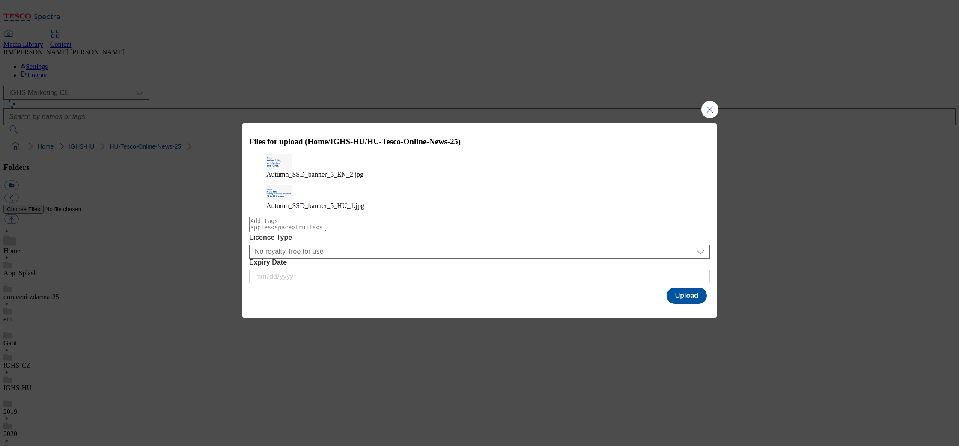
click at [327, 222] on textarea "Modal" at bounding box center [288, 224] width 78 height 15
type textarea "Autumn"
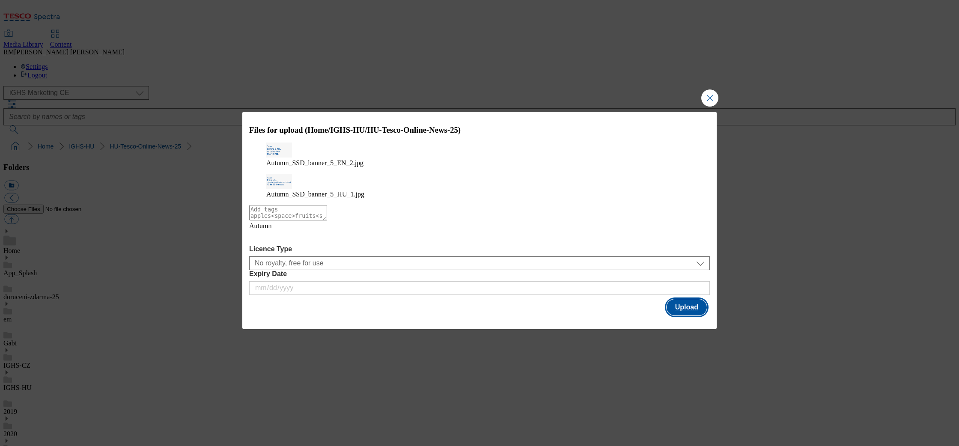
click at [691, 301] on button "Upload" at bounding box center [687, 307] width 40 height 16
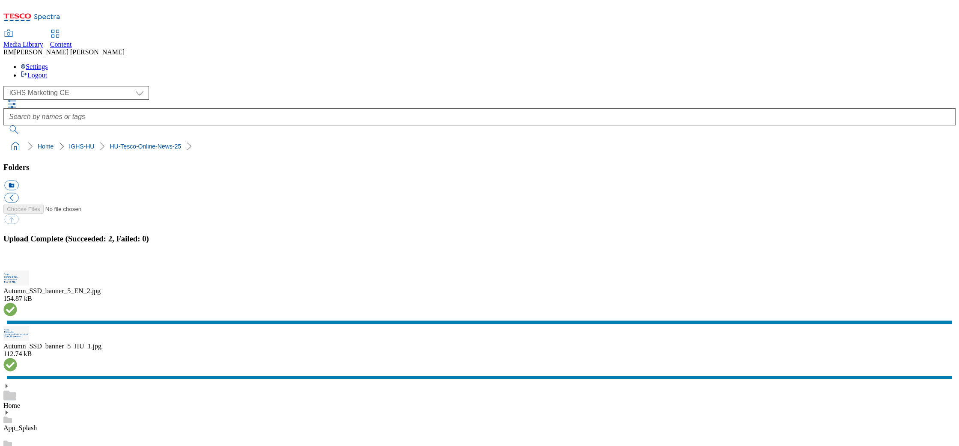
click at [17, 262] on button "button" at bounding box center [10, 266] width 13 height 8
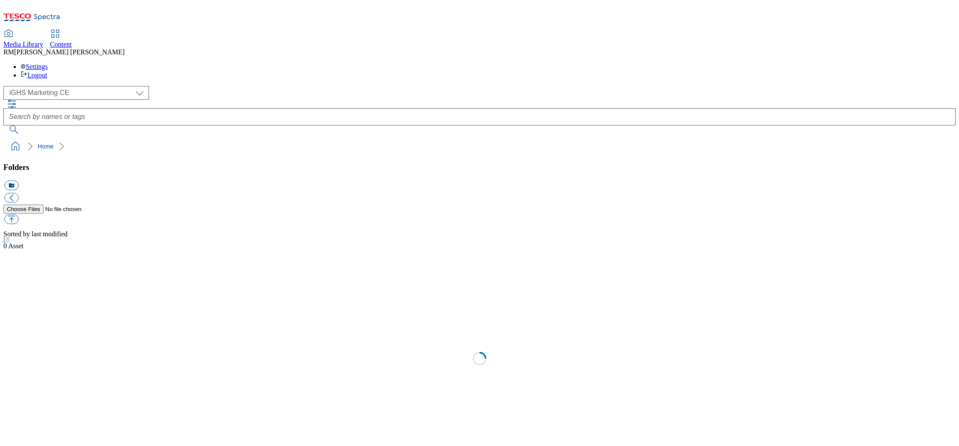
select select "flare-ighs-ce-mktg"
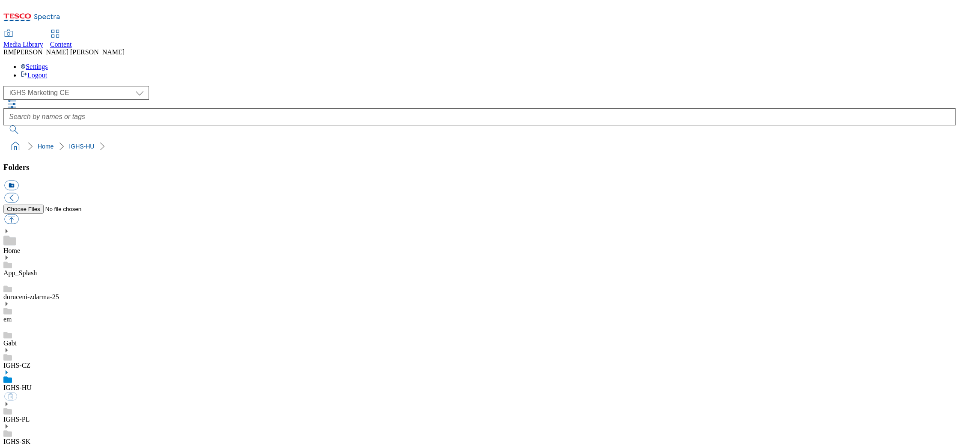
select select "flare-ighs-ce-mktg"
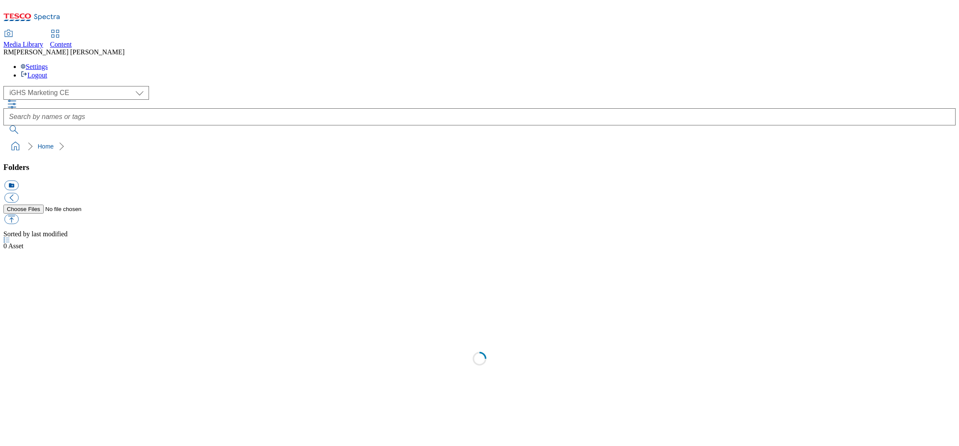
select select "flare-ighs-ce-mktg"
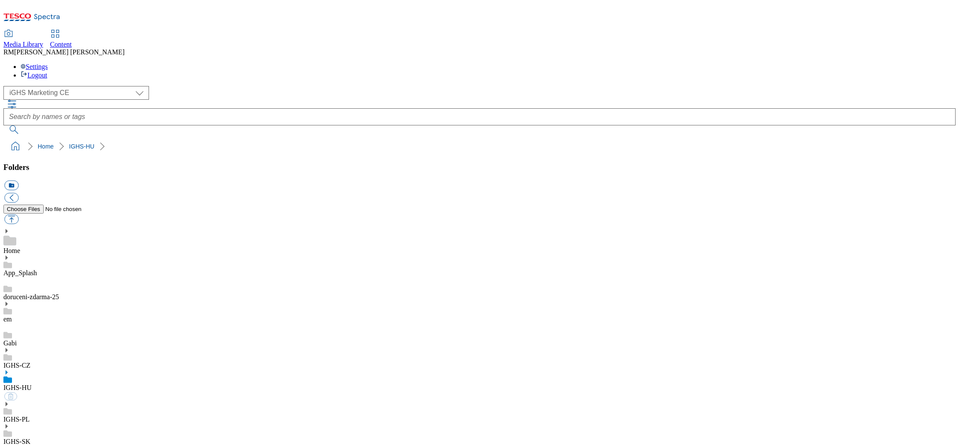
select select "flare-ighs-ce-mktg"
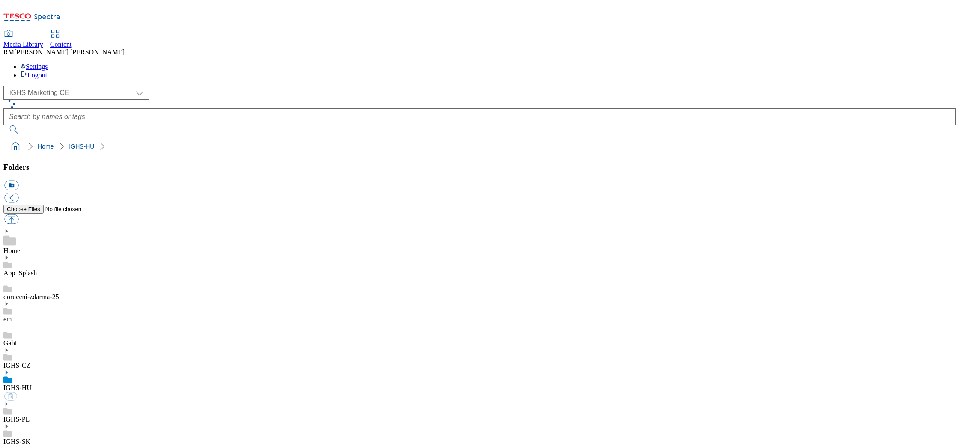
select select "flare-ighs-ce-mktg"
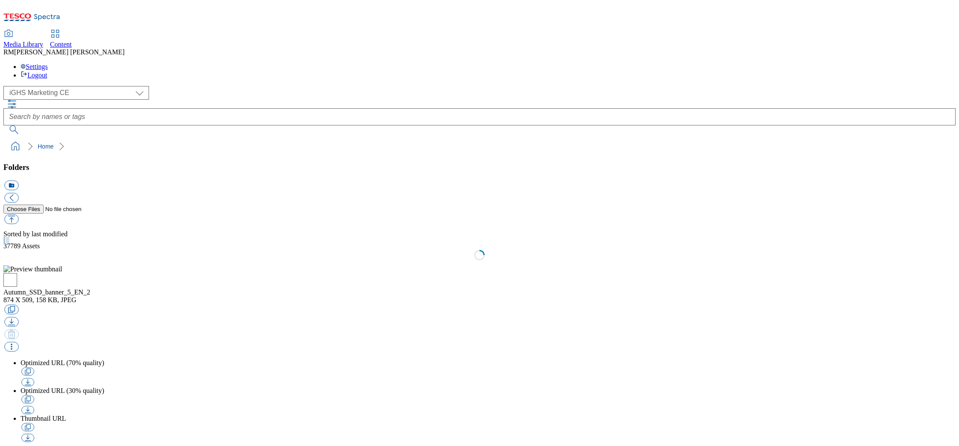
select select "flare-ighs-ce-mktg"
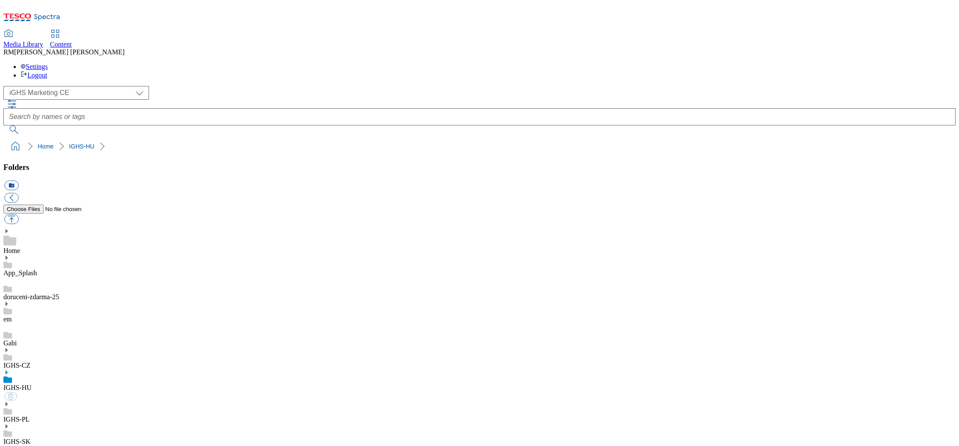
select select "flare-ighs-ce-mktg"
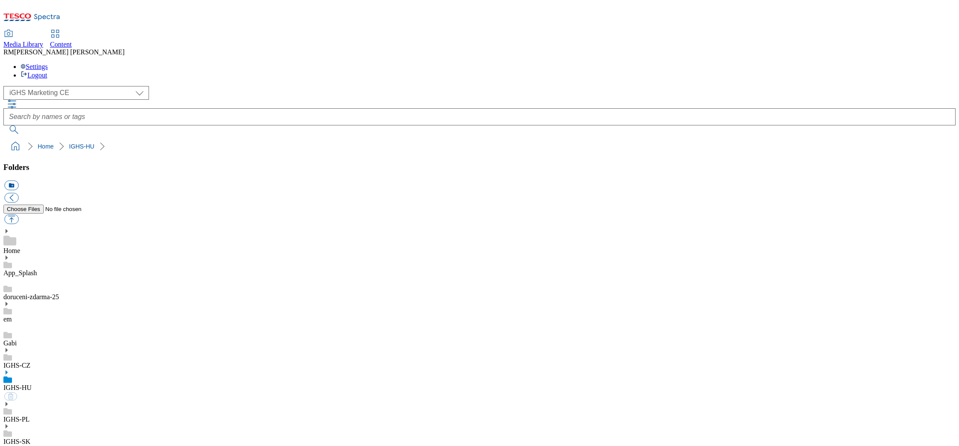
select select "flare-ighs-ce-mktg"
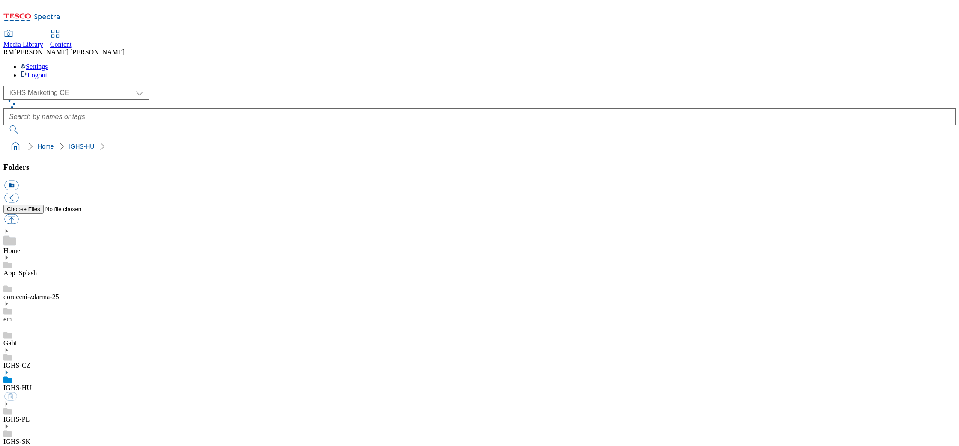
select select "flare-ighs-ce-mktg"
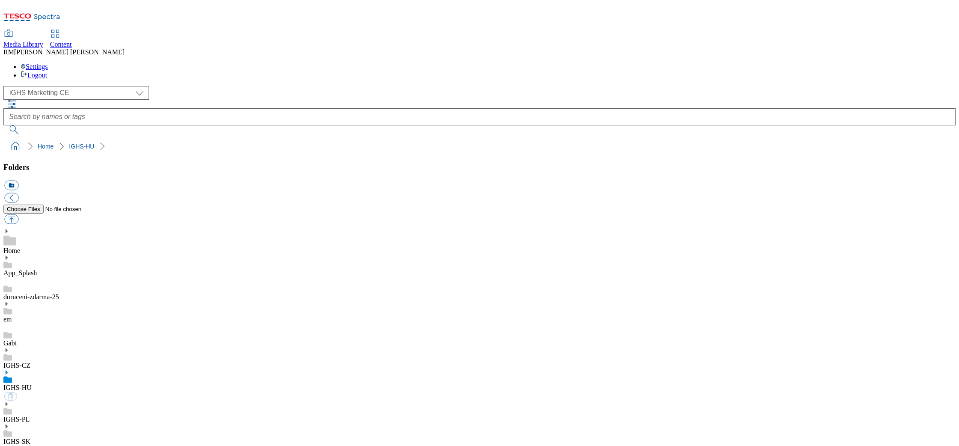
select select "flare-ighs-ce-mktg"
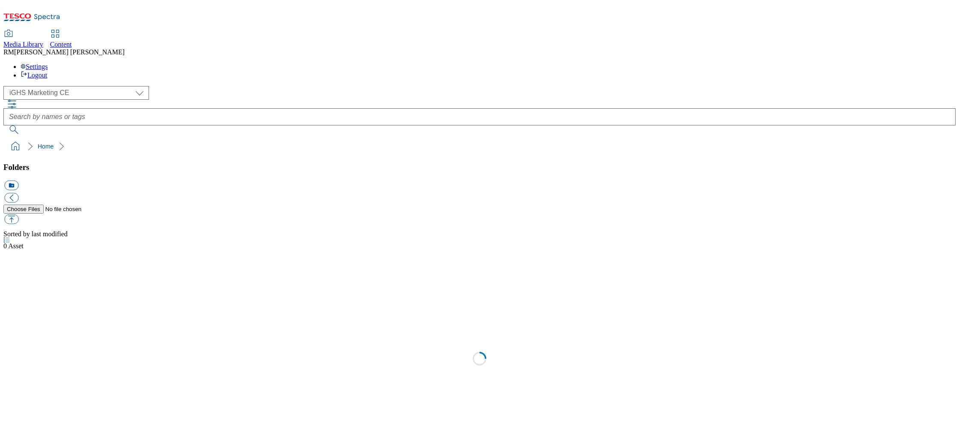
select select "flare-ighs-ce-mktg"
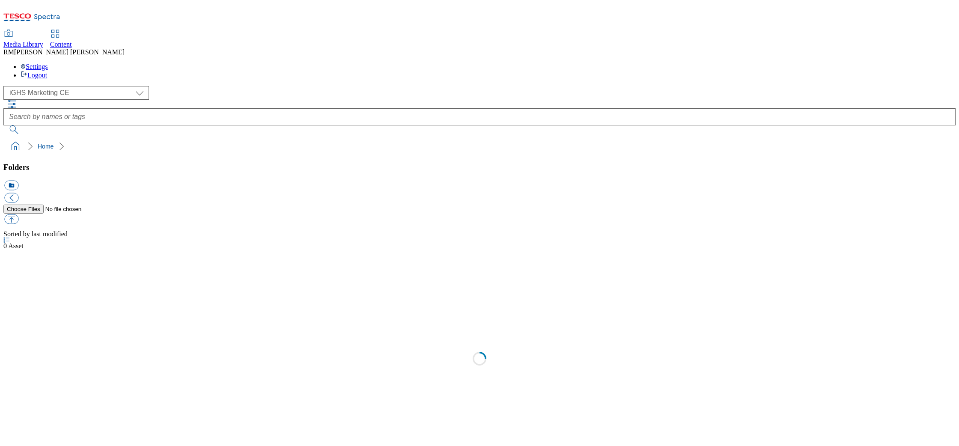
select select "flare-ighs-ce-mktg"
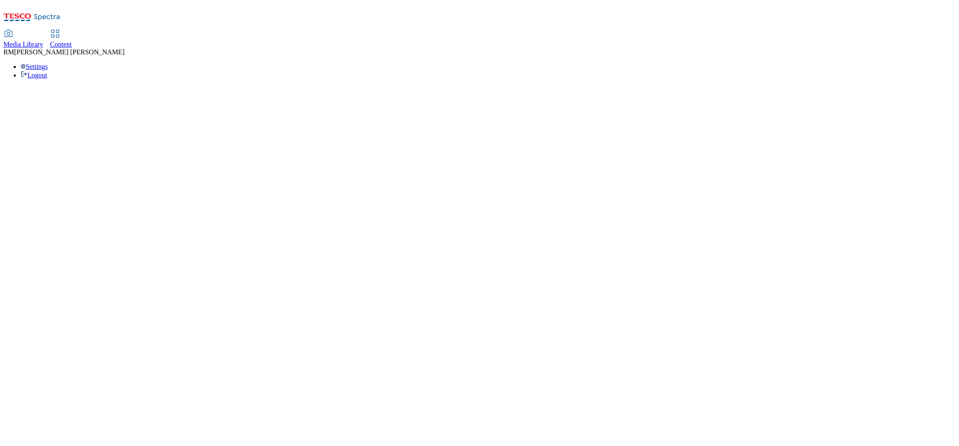
select select "flare-ighs-ce-mktg"
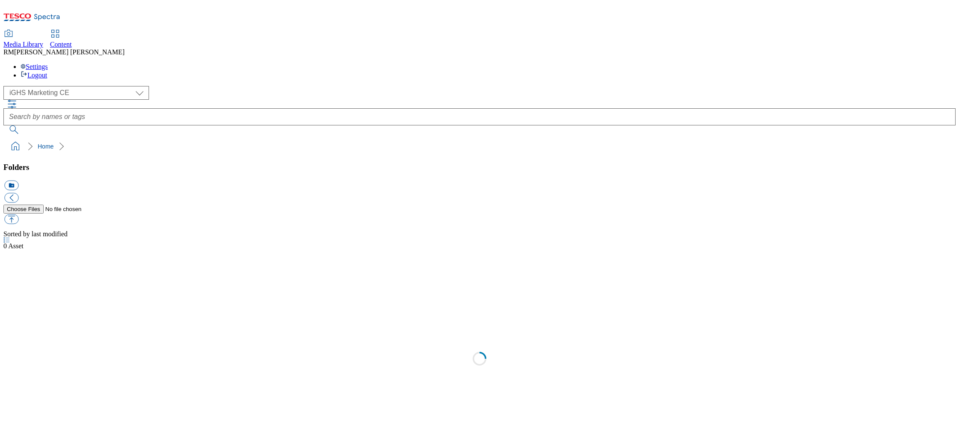
select select "flare-ighs-ce-mktg"
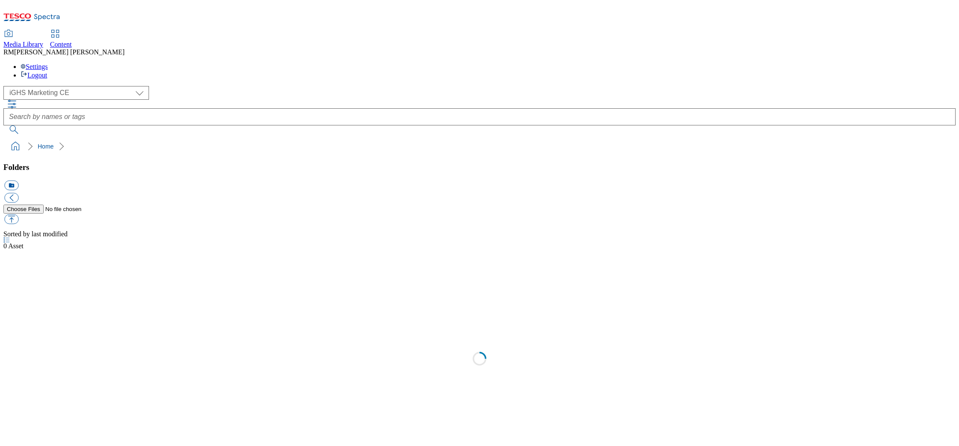
select select "flare-ighs-ce-mktg"
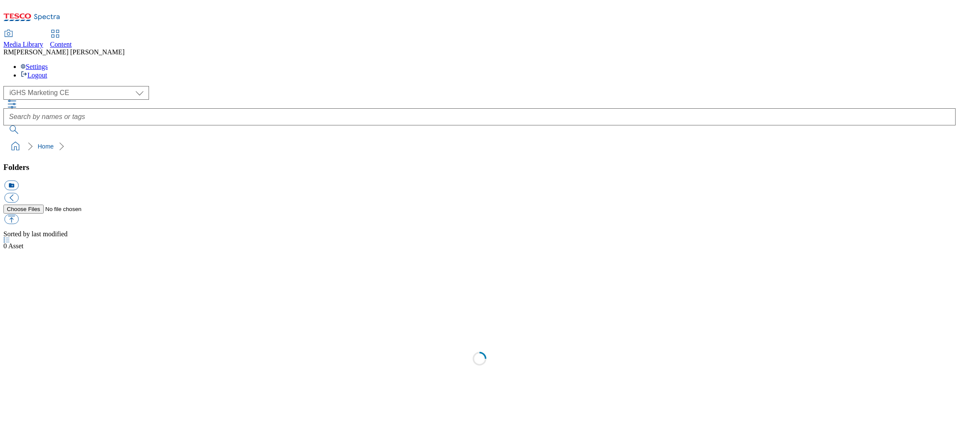
select select "flare-ighs-ce-mktg"
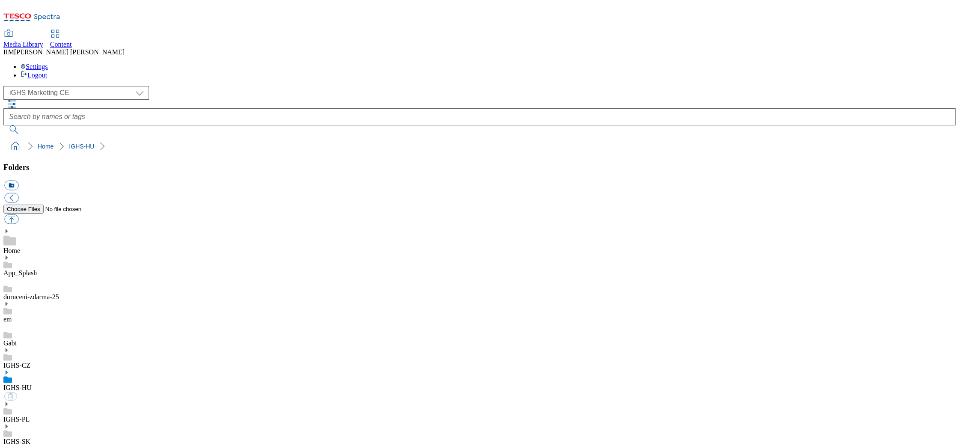
select select "flare-ighs-ce-mktg"
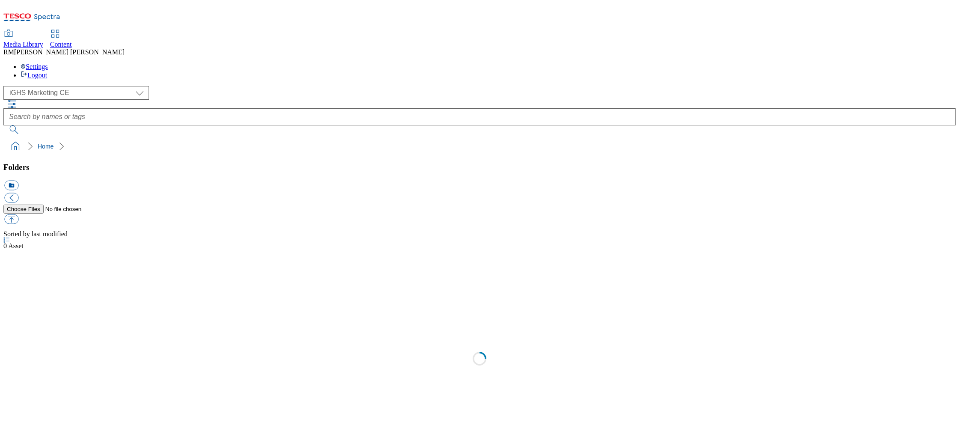
select select "flare-ighs-ce-mktg"
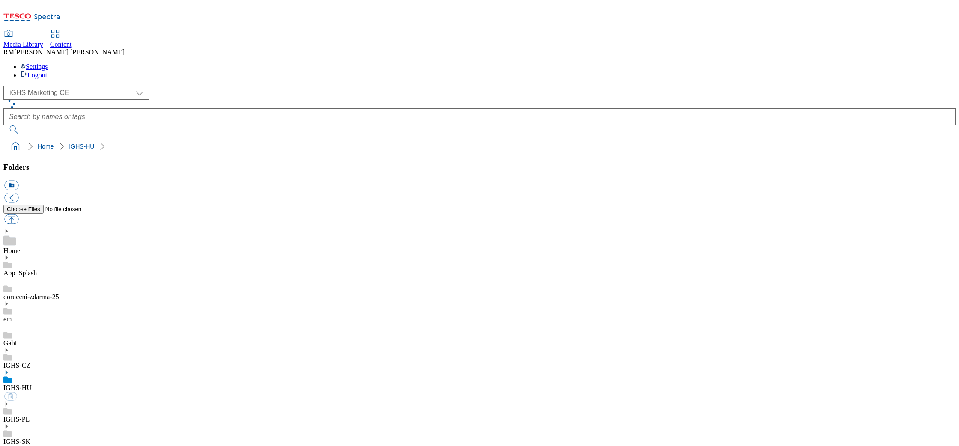
select select "flare-ighs-ce-mktg"
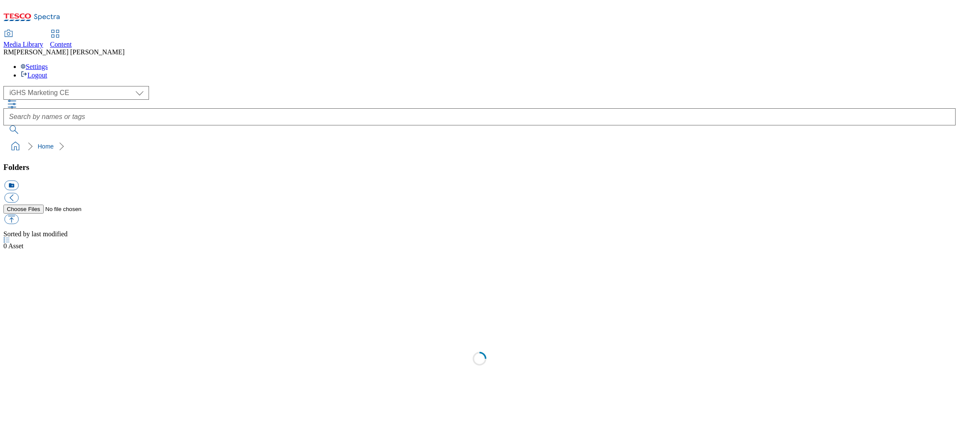
select select "flare-ighs-ce-mktg"
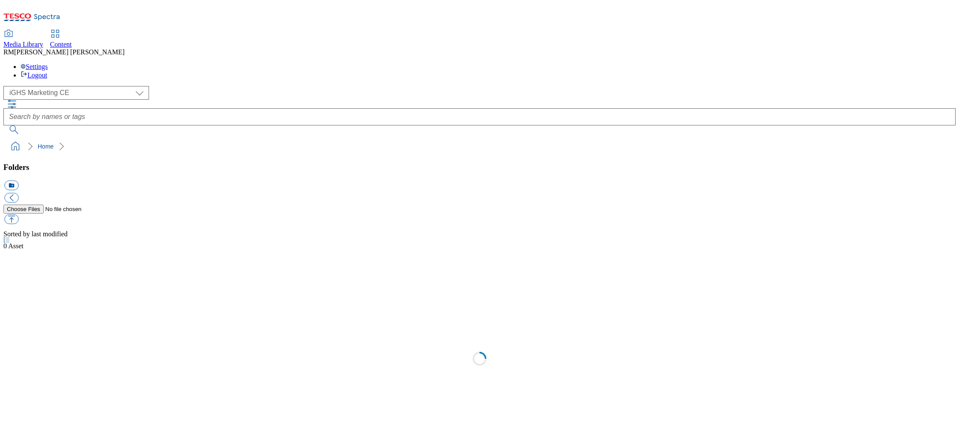
select select "flare-ighs-ce-mktg"
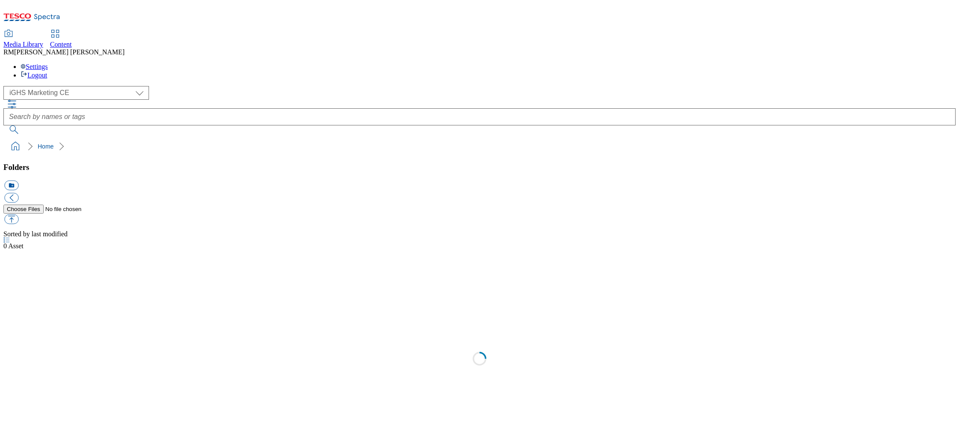
select select "flare-ighs-ce-mktg"
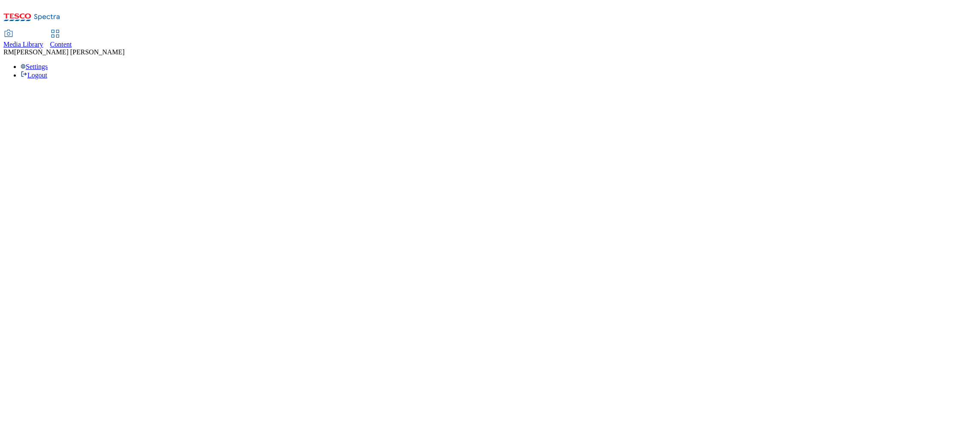
select select "flare-ighs-ce-mktg"
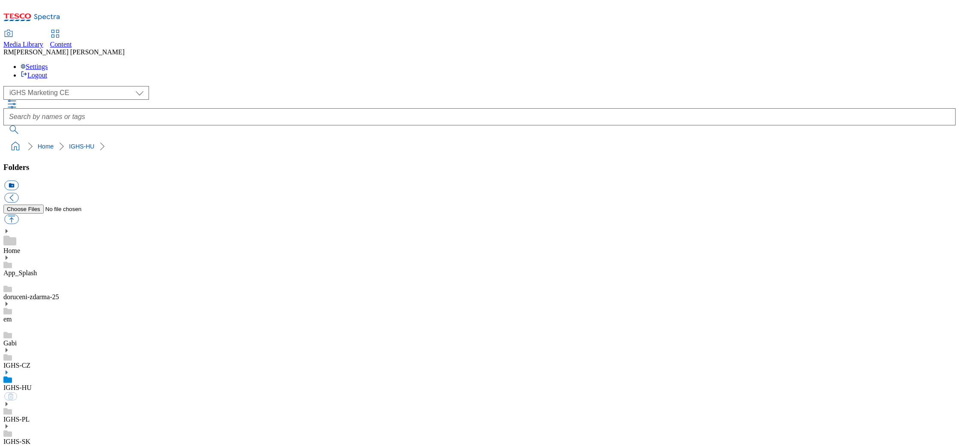
select select "flare-ighs-ce-mktg"
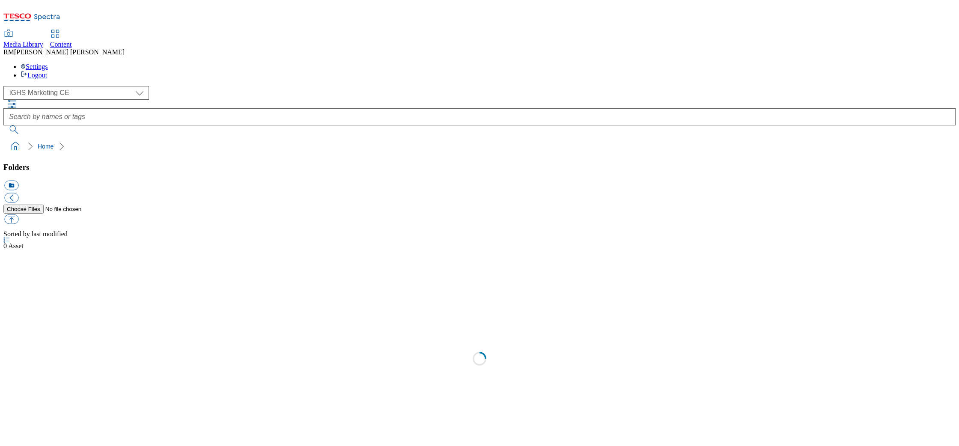
select select "flare-ighs-ce-mktg"
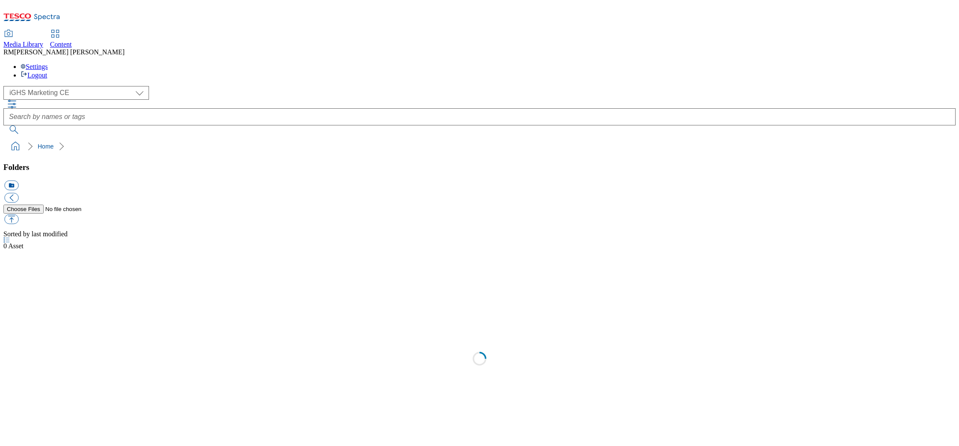
select select "flare-ighs-ce-mktg"
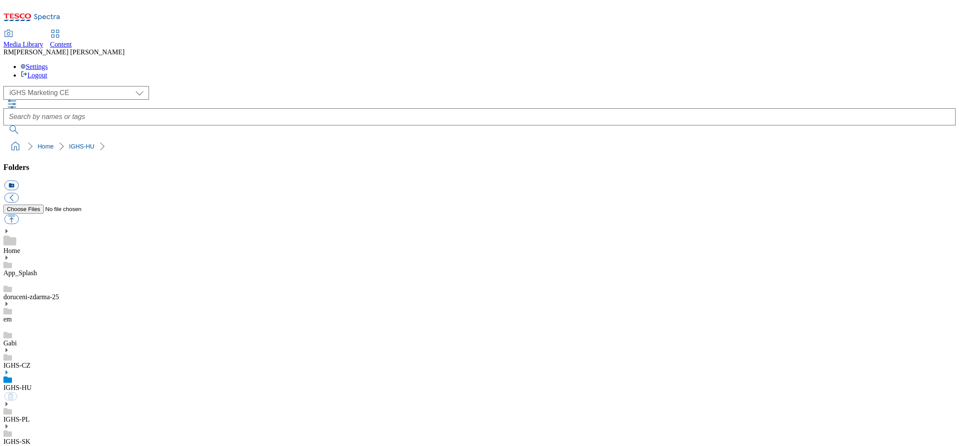
select select "flare-ighs-ce-mktg"
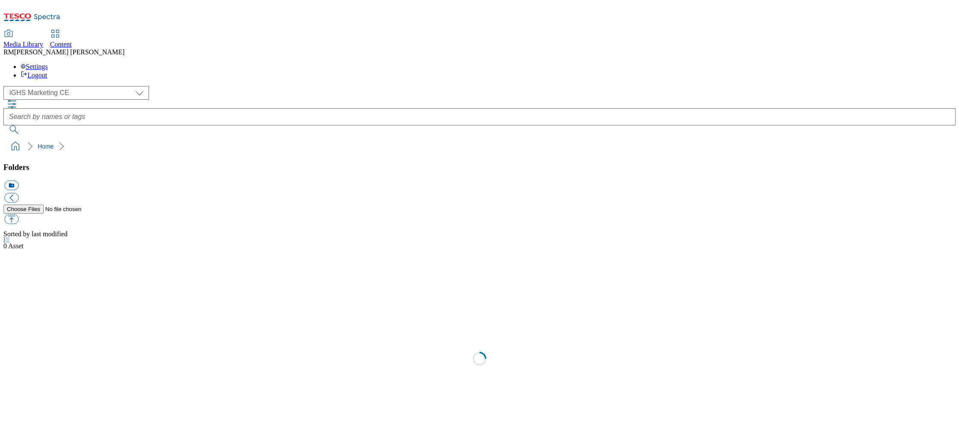
select select "flare-ighs-ce-mktg"
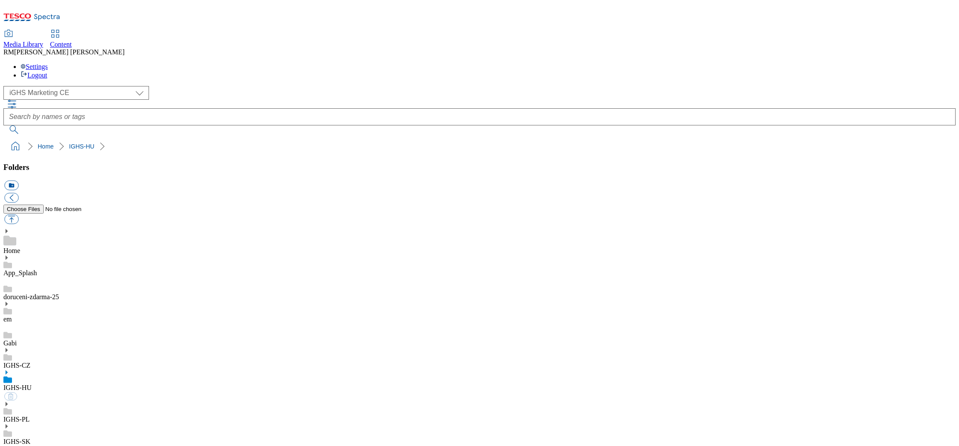
select select "flare-ighs-ce-mktg"
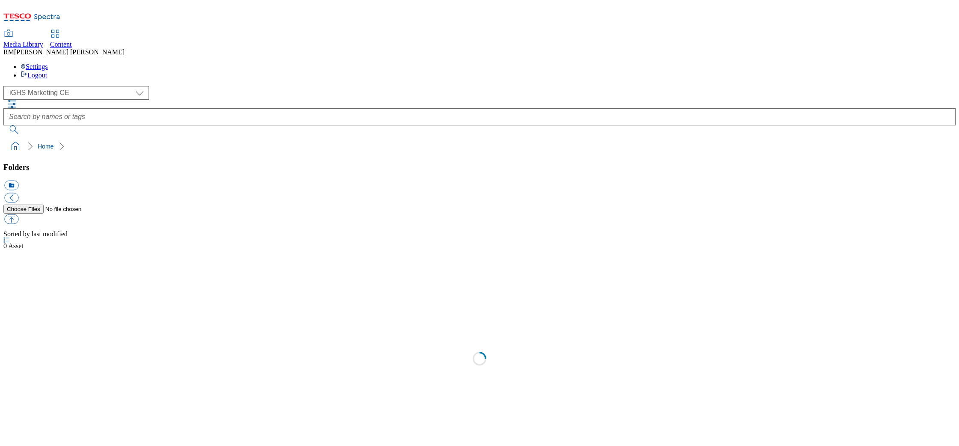
select select "flare-ighs-ce-mktg"
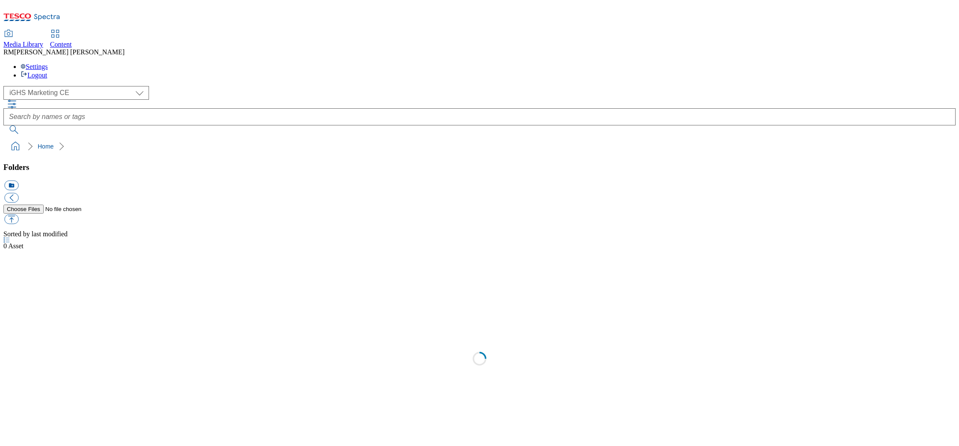
select select "flare-ighs-ce-mktg"
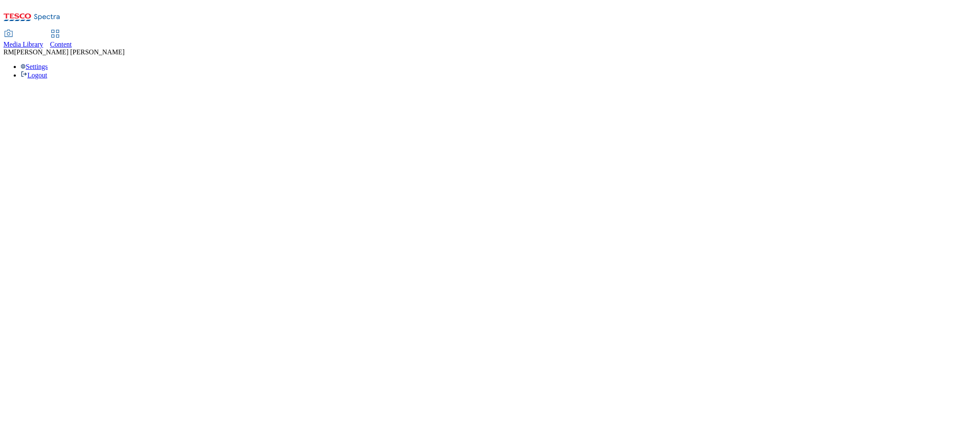
select select "flare-ighs-ce-mktg"
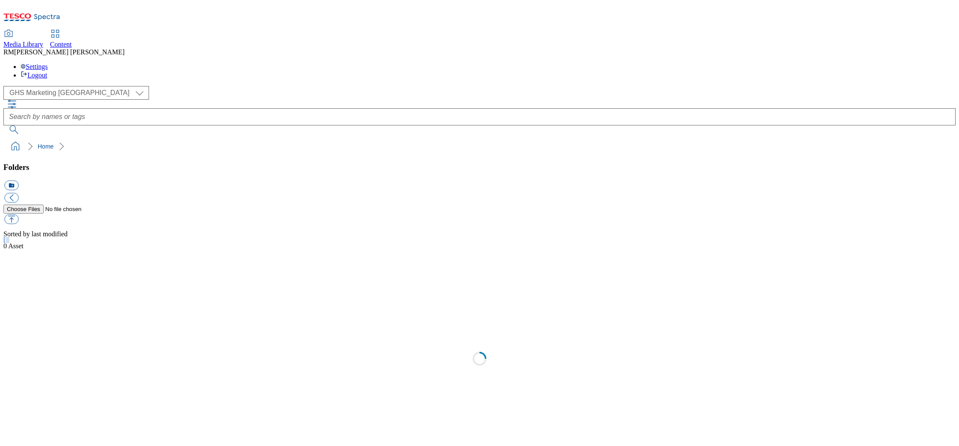
select select "flare-ighs-ce-mktg"
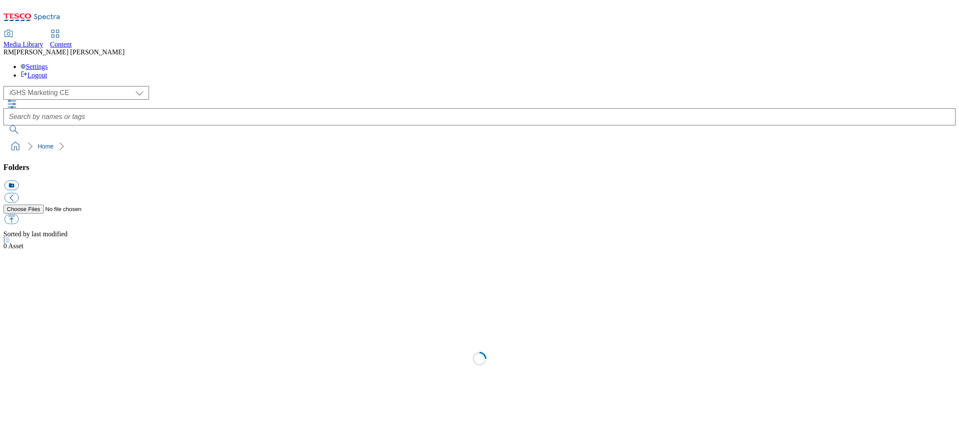
select select "flare-ighs-ce-mktg"
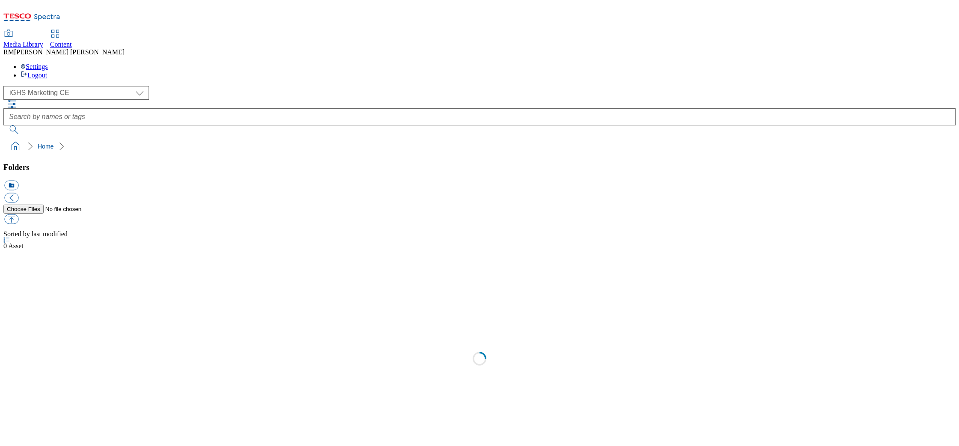
select select "flare-ighs-ce-mktg"
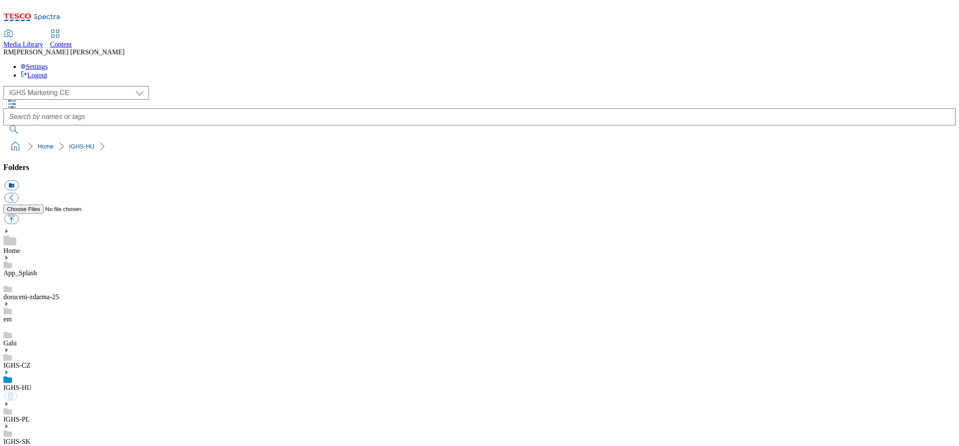
select select "flare-ighs-ce-mktg"
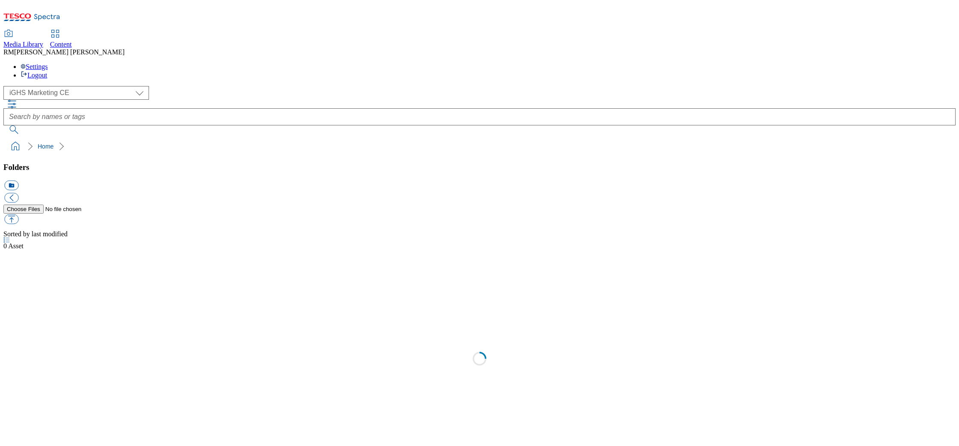
select select "flare-ighs-ce-mktg"
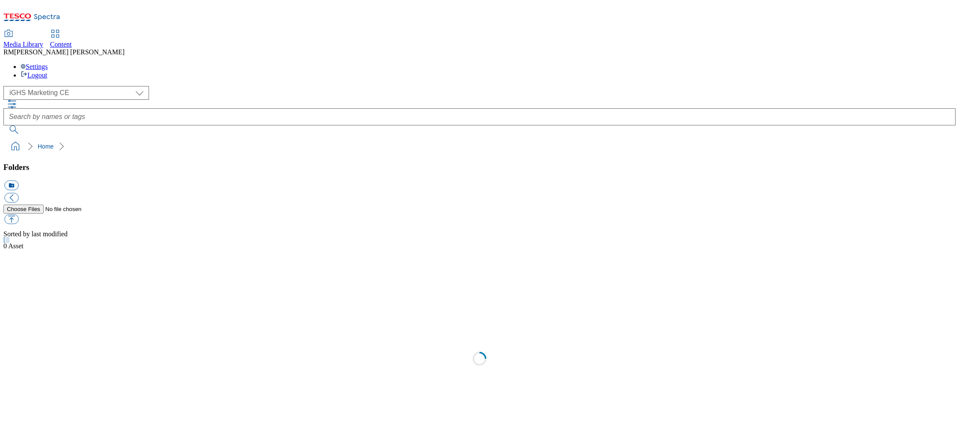
select select "flare-ighs-ce-mktg"
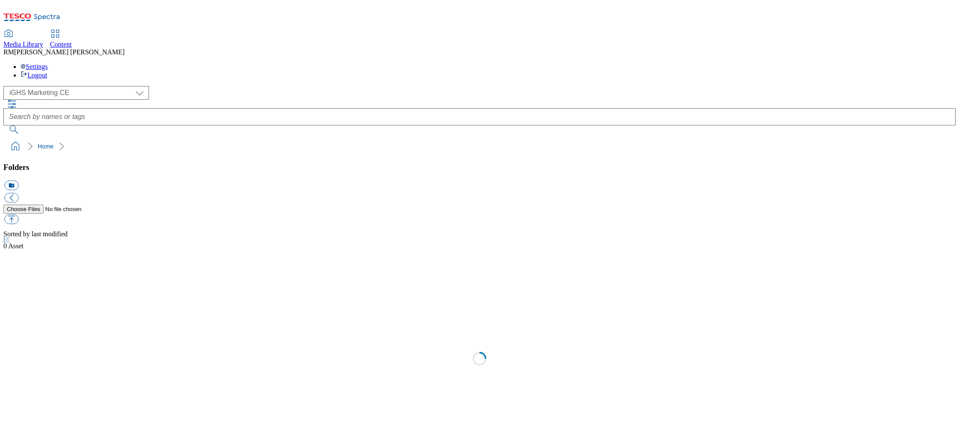
select select "flare-ighs-ce-mktg"
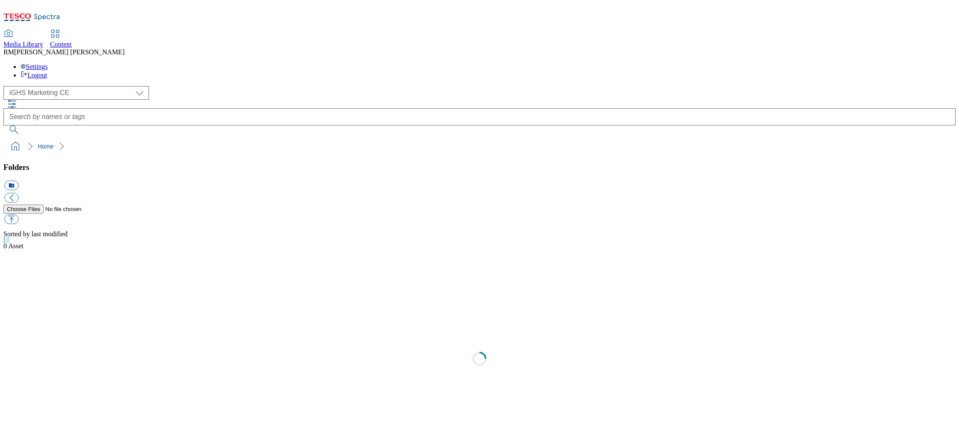
select select "flare-ighs-ce-mktg"
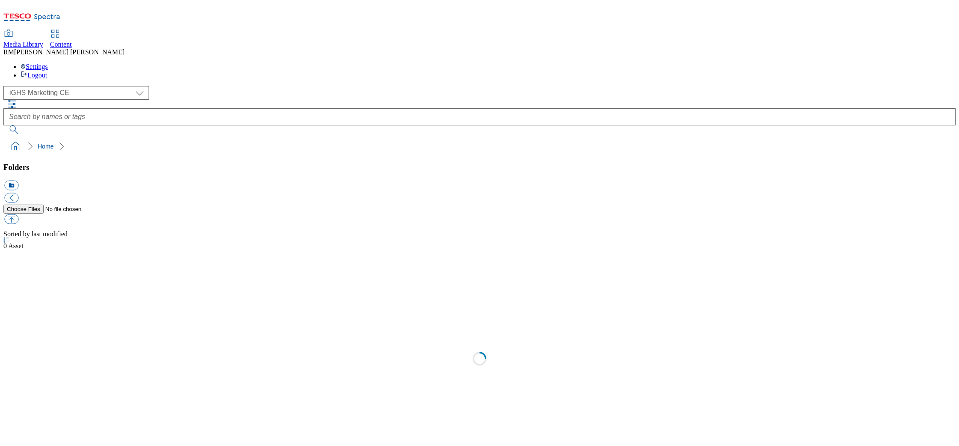
select select "flare-ighs-ce-mktg"
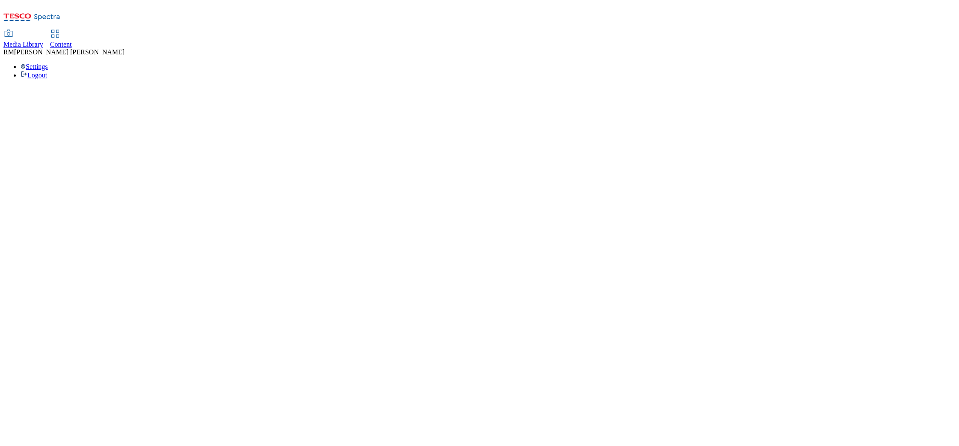
select select "flare-ighs-ce-mktg"
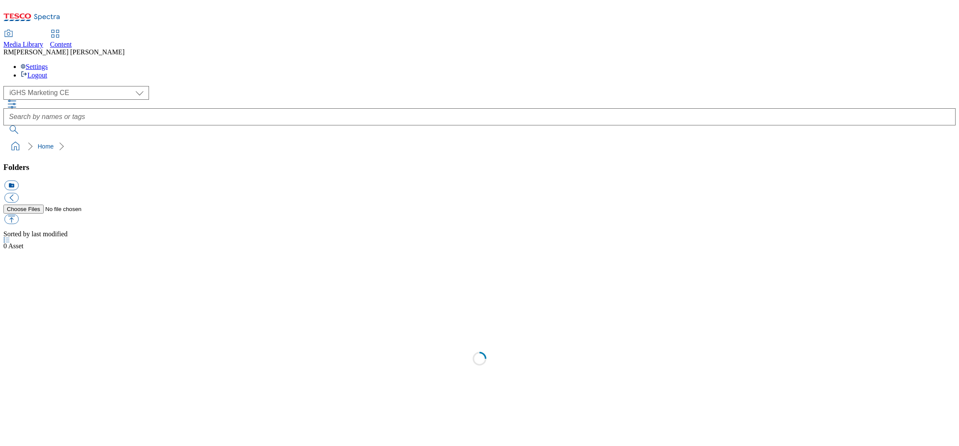
select select "flare-ighs-ce-mktg"
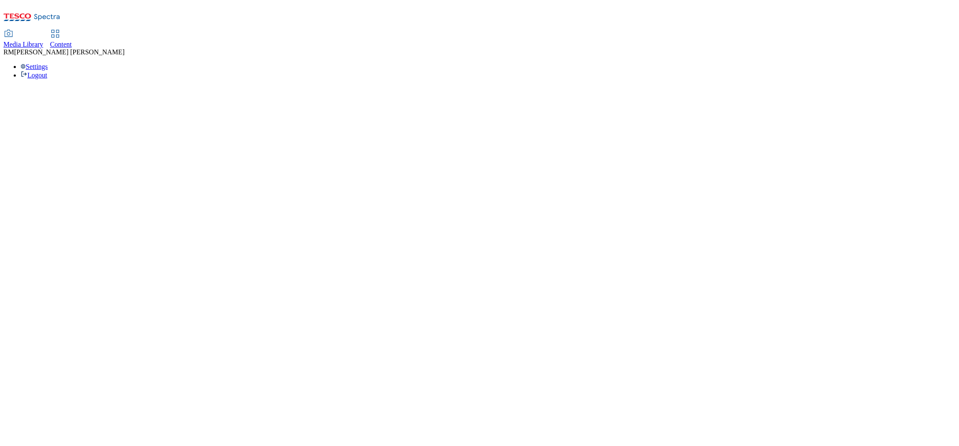
select select "flare-ighs-ce-mktg"
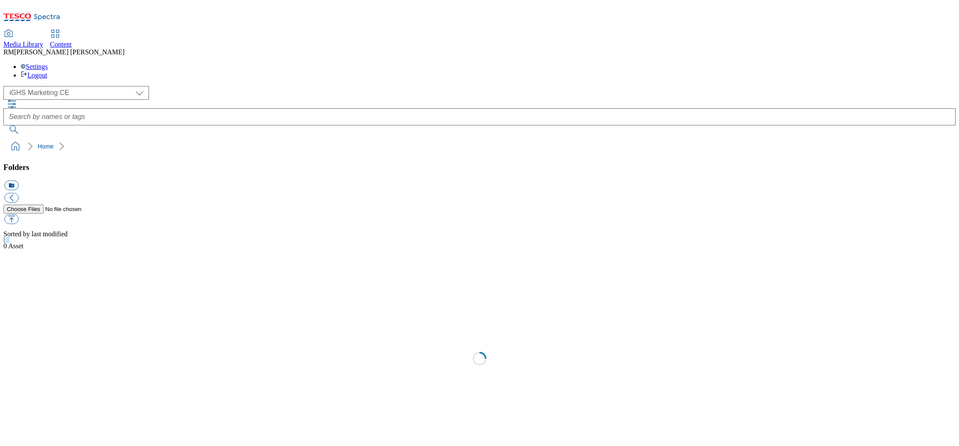
select select "flare-ighs-ce-mktg"
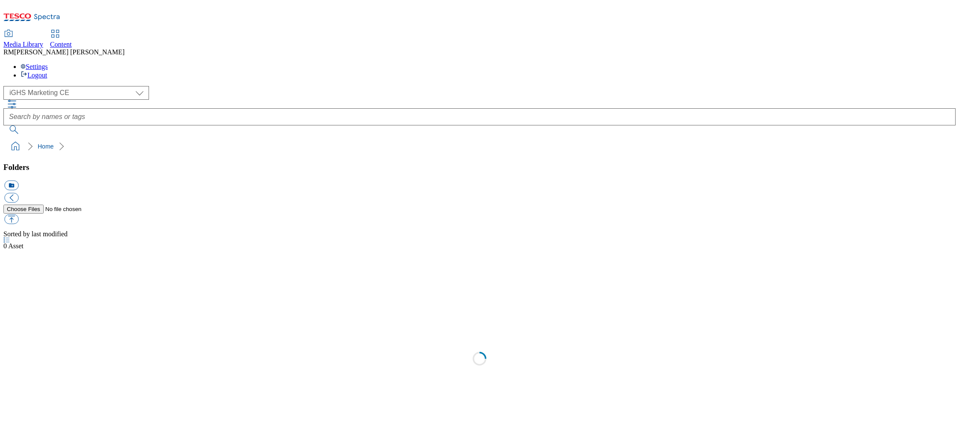
select select "flare-ighs-ce-mktg"
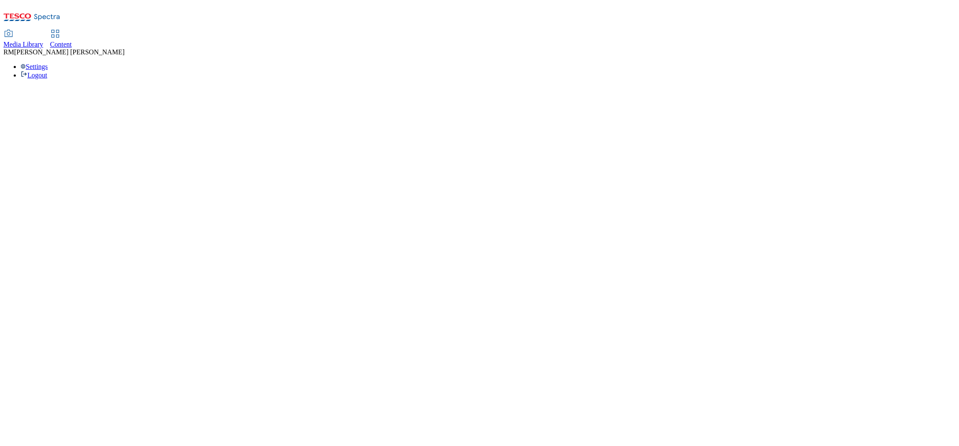
select select "flare-ighs-ce-mktg"
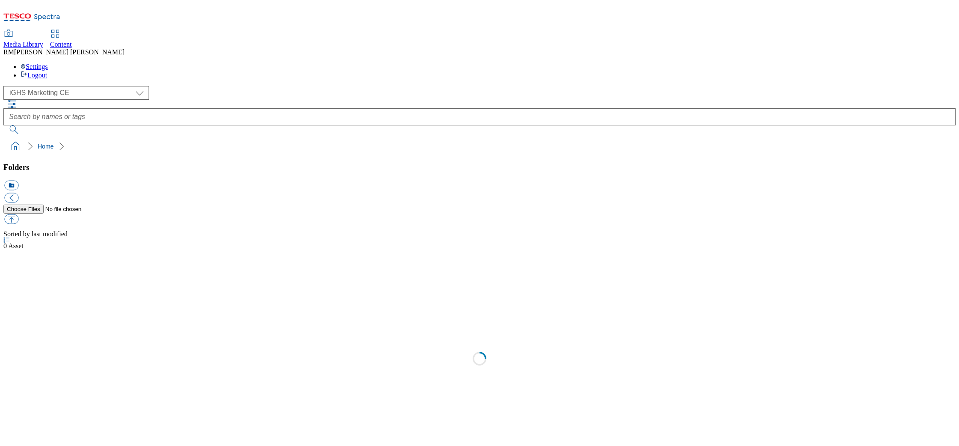
select select "flare-ighs-ce-mktg"
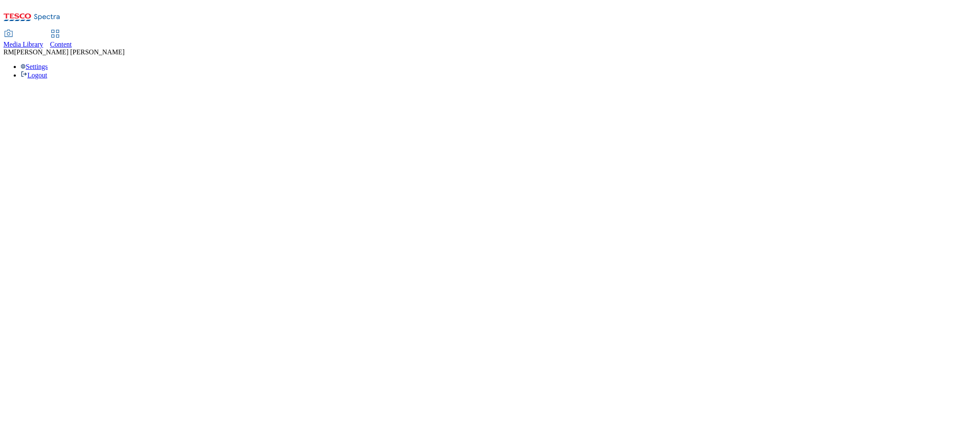
select select "flare-ighs-ce-mktg"
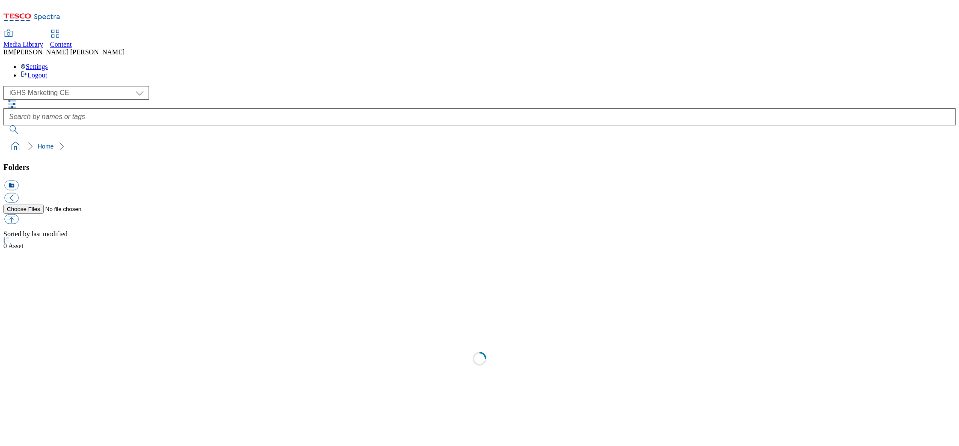
select select "flare-ighs-ce-mktg"
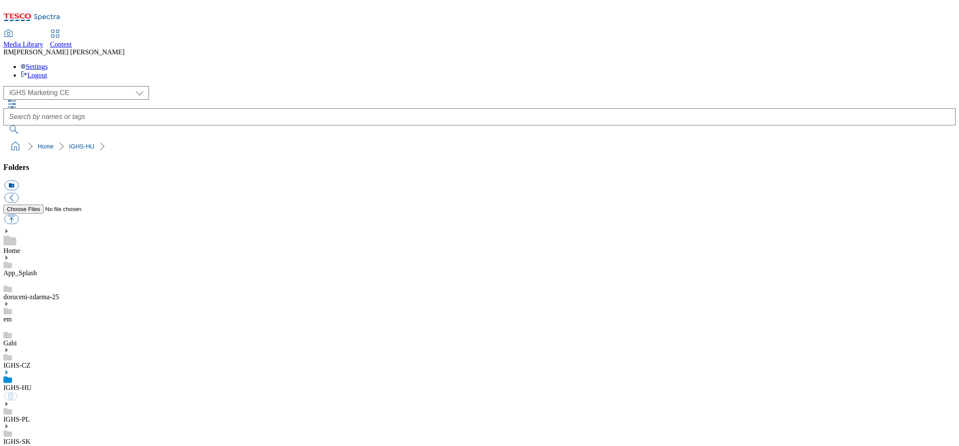
select select "flare-ighs-ce-mktg"
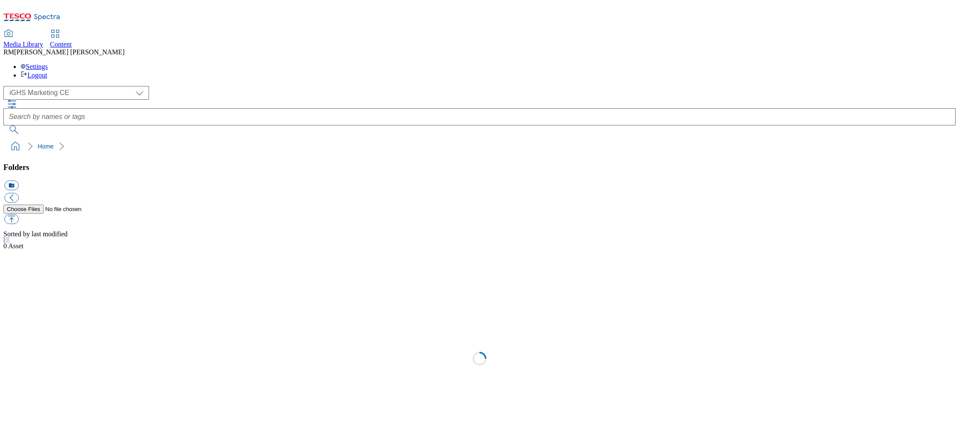
select select "flare-ighs-ce-mktg"
